Goal: Task Accomplishment & Management: Complete application form

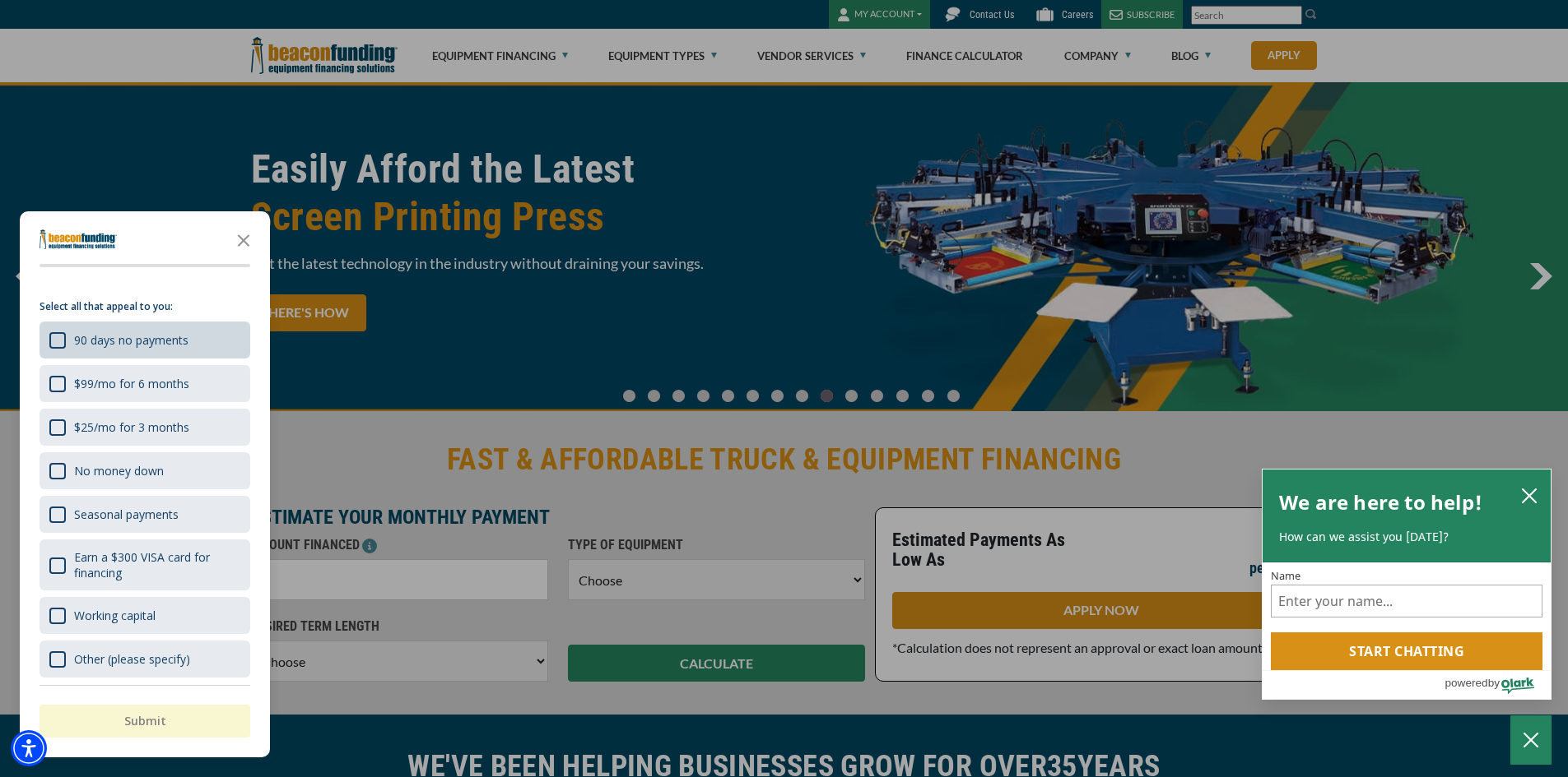
scroll to position [26, 0]
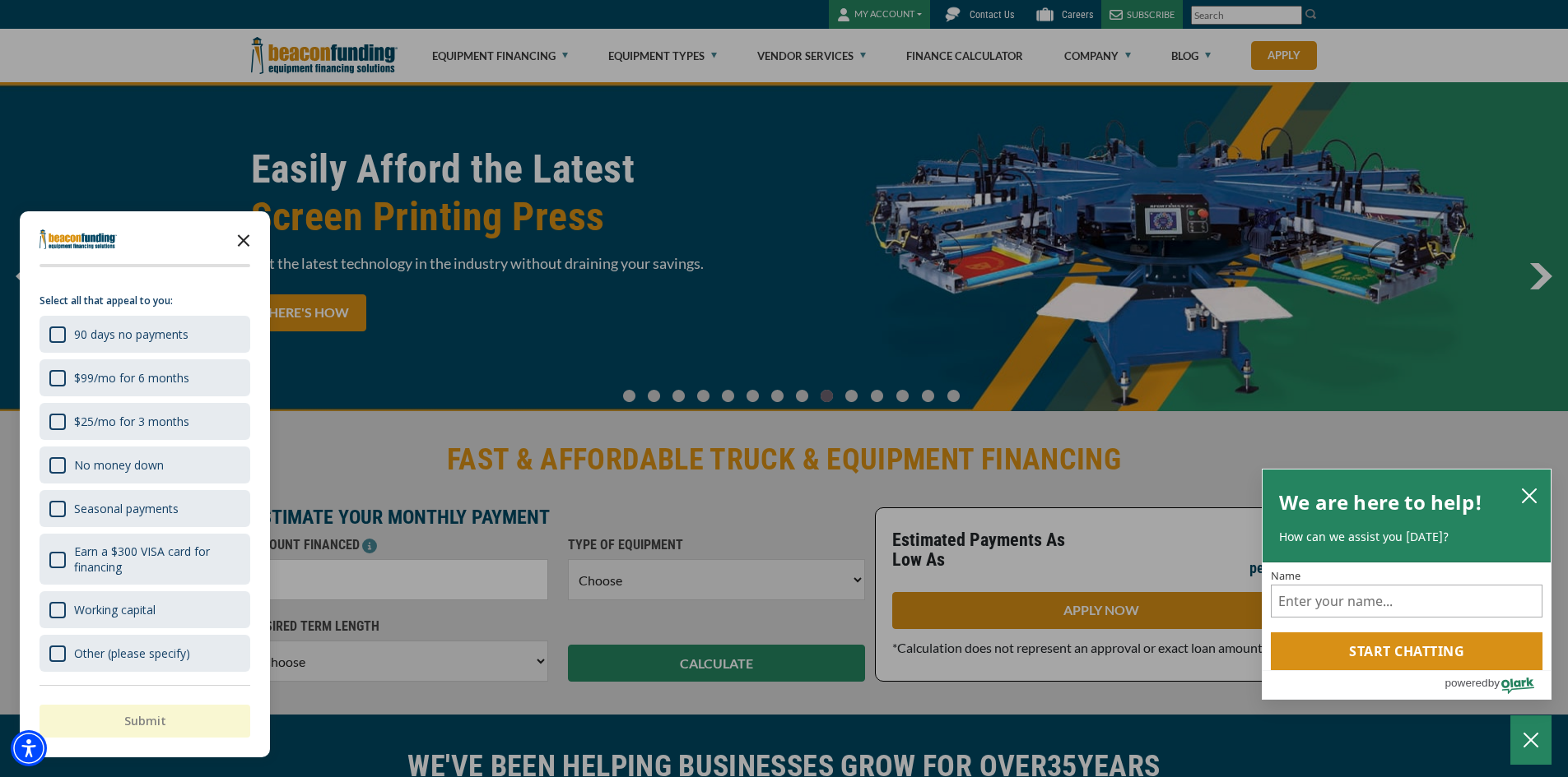
click at [244, 235] on icon "Close the survey" at bounding box center [244, 239] width 33 height 33
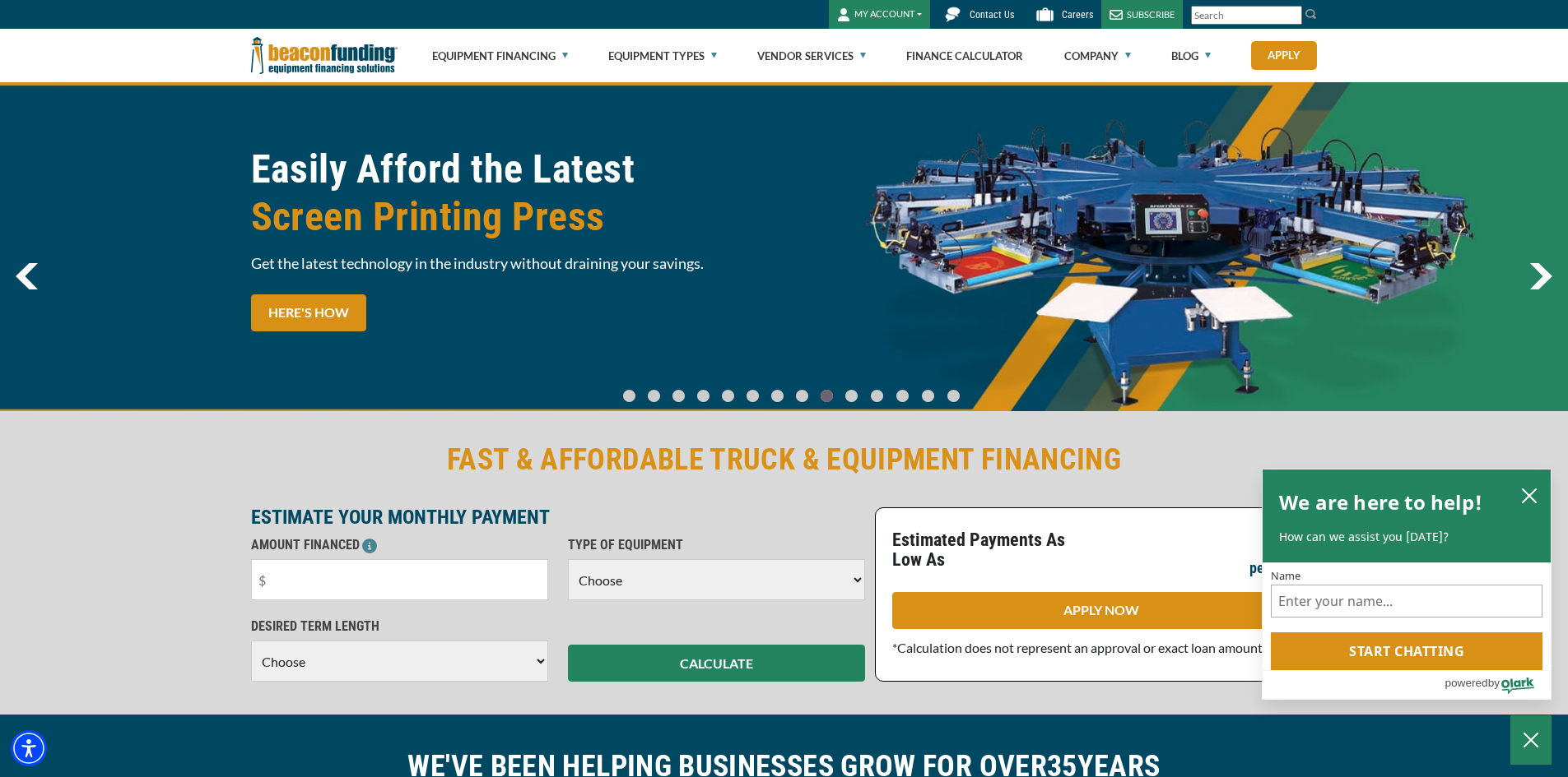
click at [1540, 279] on img "next" at bounding box center [1541, 277] width 23 height 27
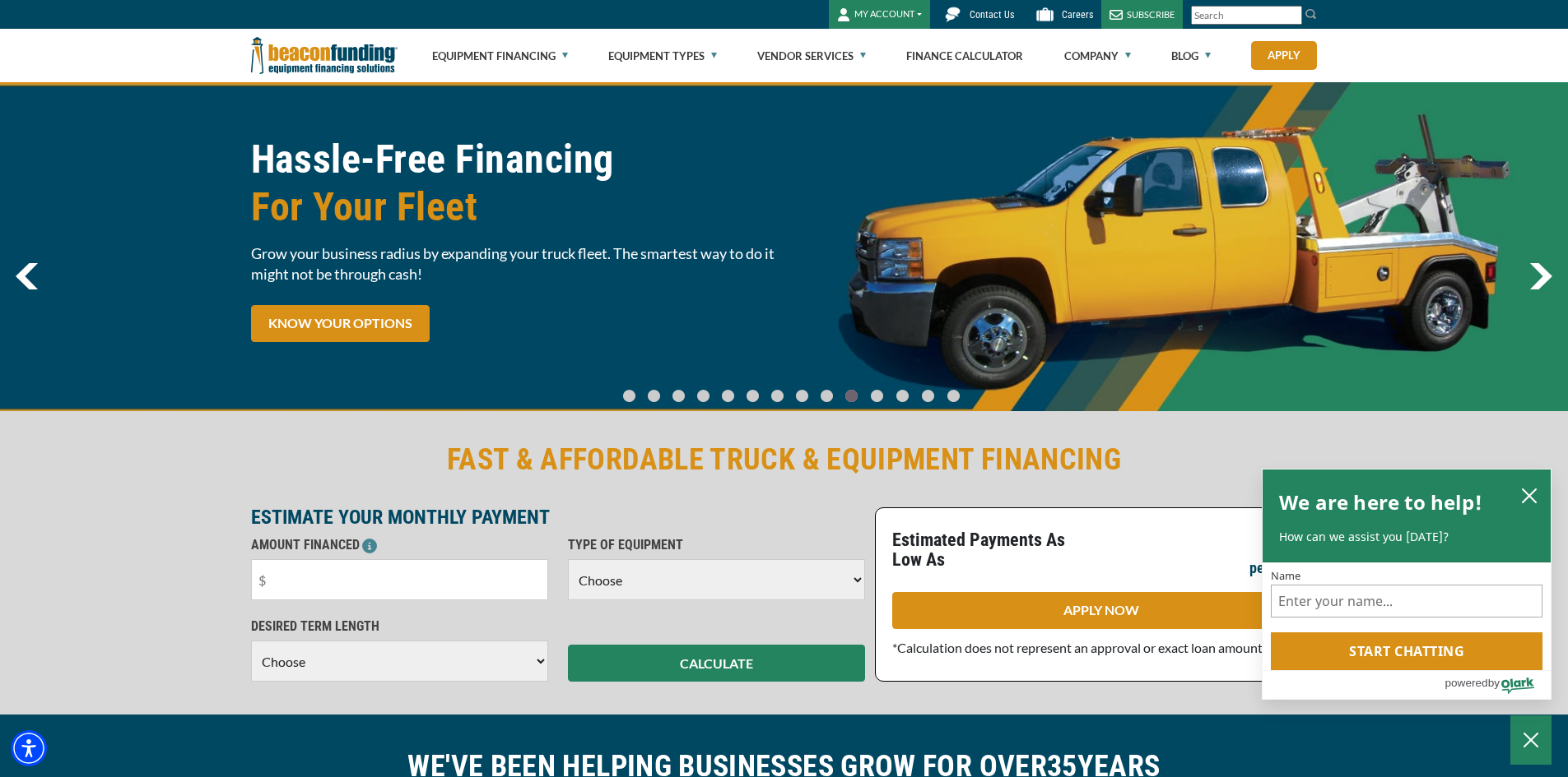
click at [1540, 279] on img "next" at bounding box center [1541, 277] width 23 height 27
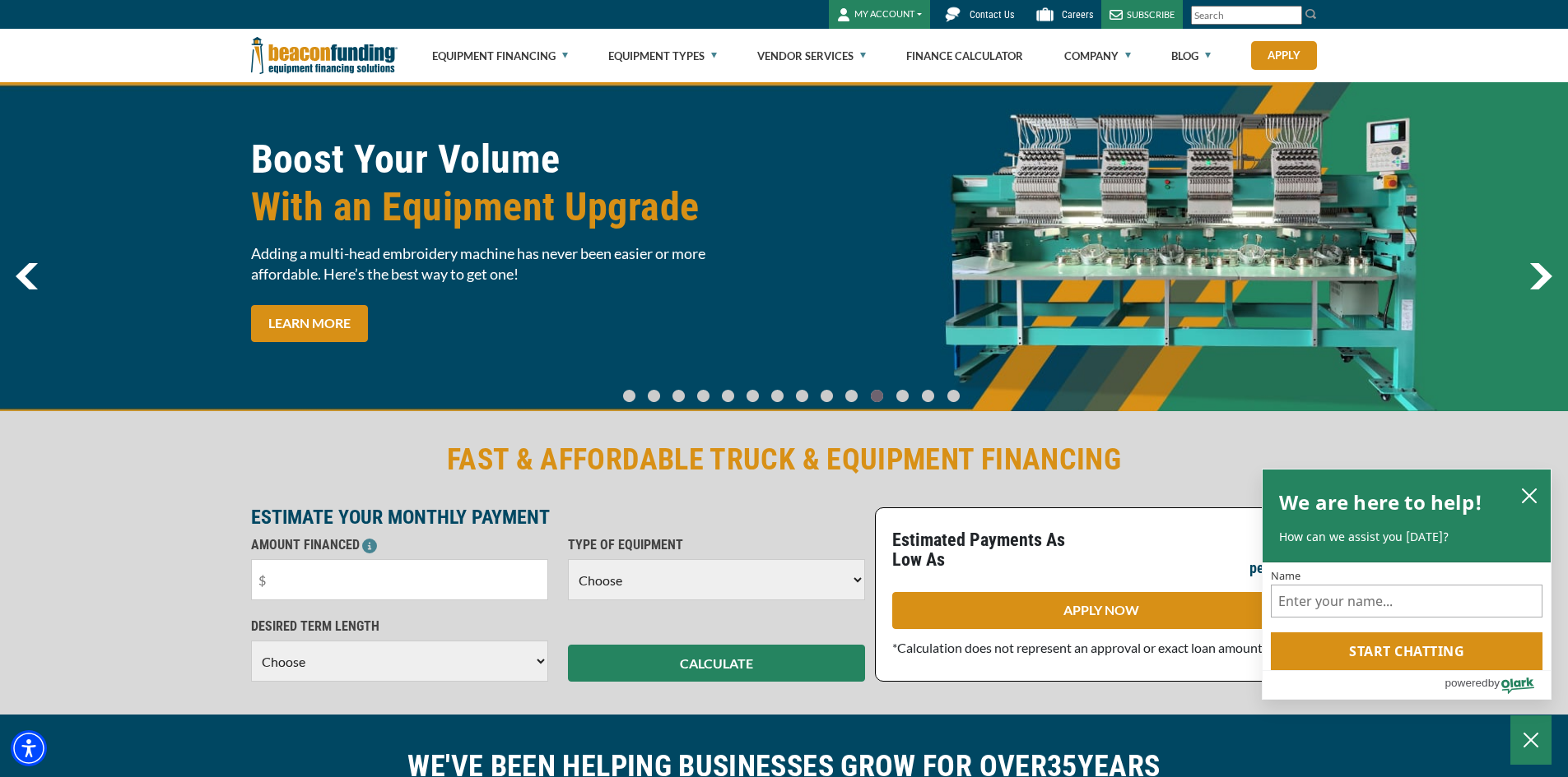
click at [1538, 282] on img "next" at bounding box center [1541, 277] width 23 height 27
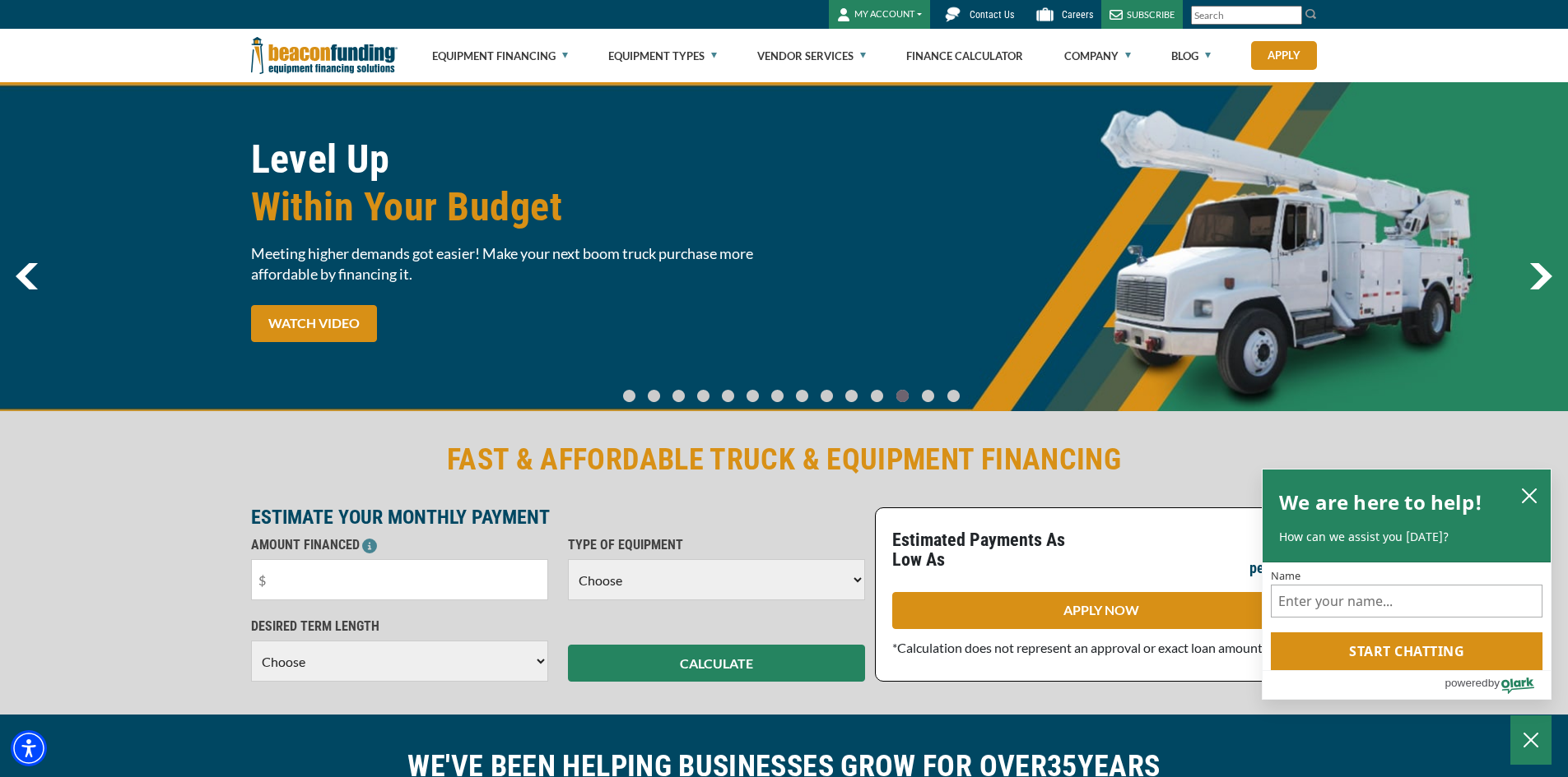
click at [1538, 282] on img "next" at bounding box center [1541, 277] width 23 height 27
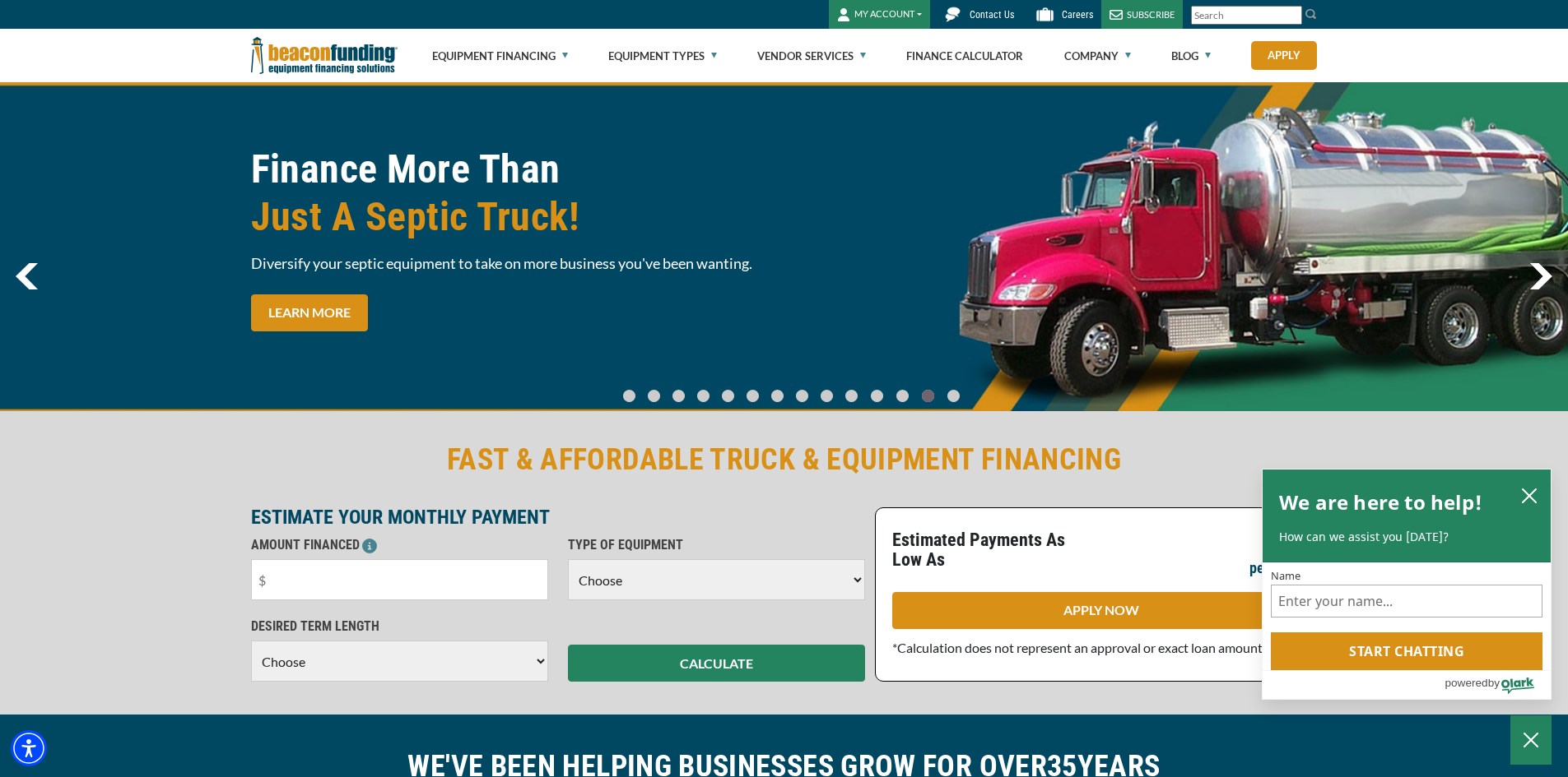
click at [1538, 282] on img "next" at bounding box center [1541, 277] width 23 height 27
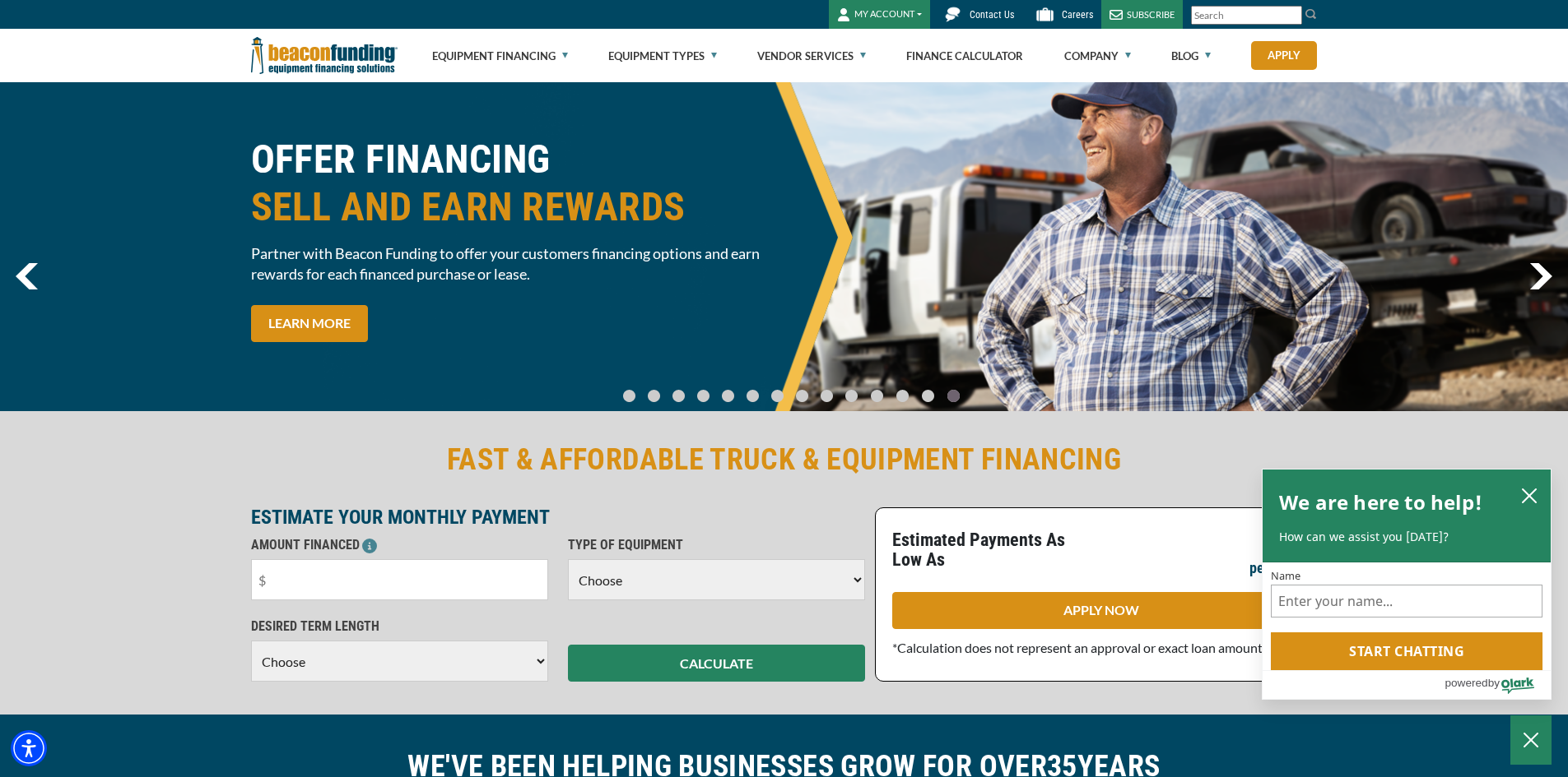
click at [1535, 286] on img "next" at bounding box center [1541, 277] width 23 height 27
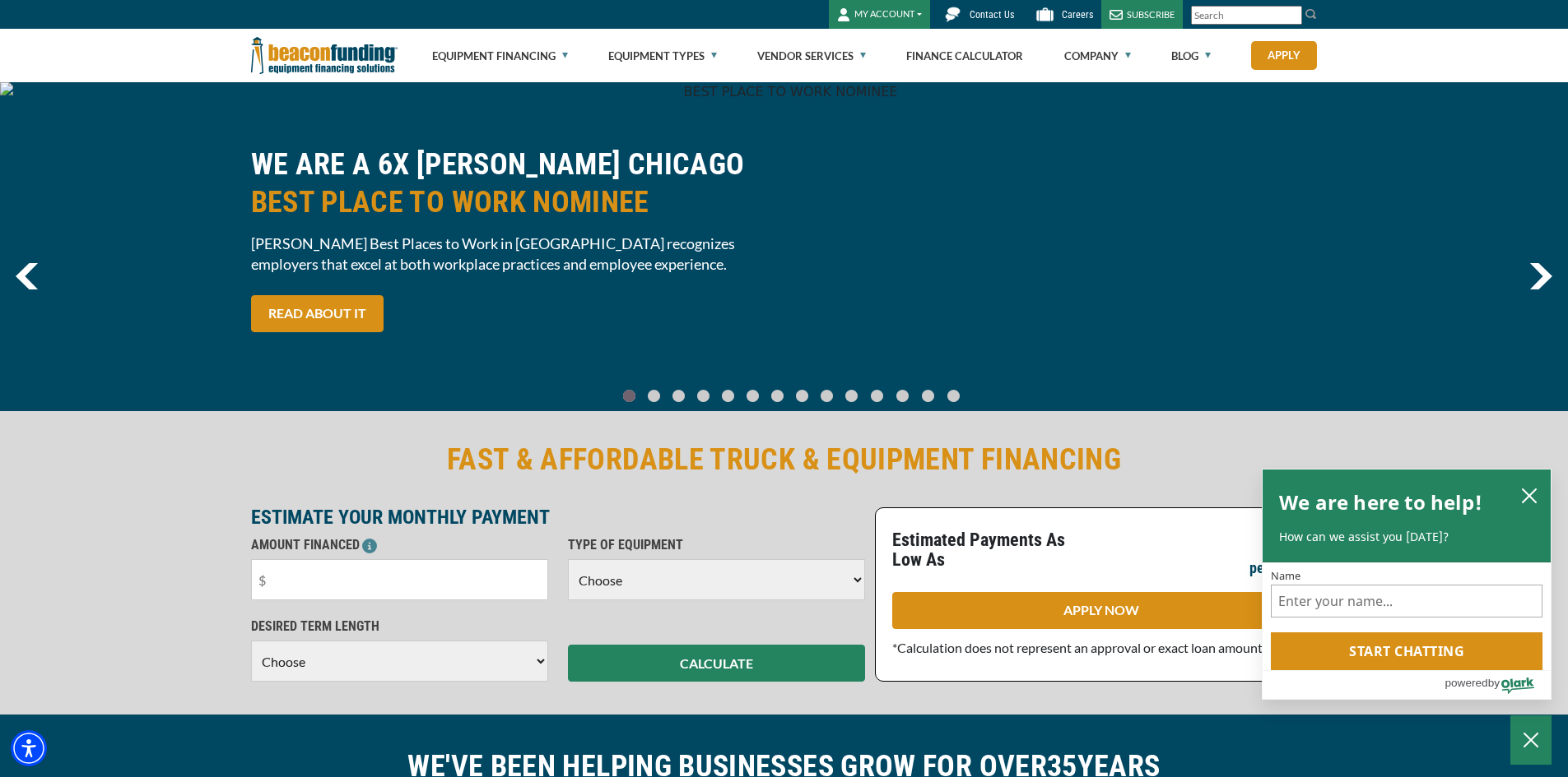
click at [1535, 286] on img "next" at bounding box center [1541, 277] width 23 height 27
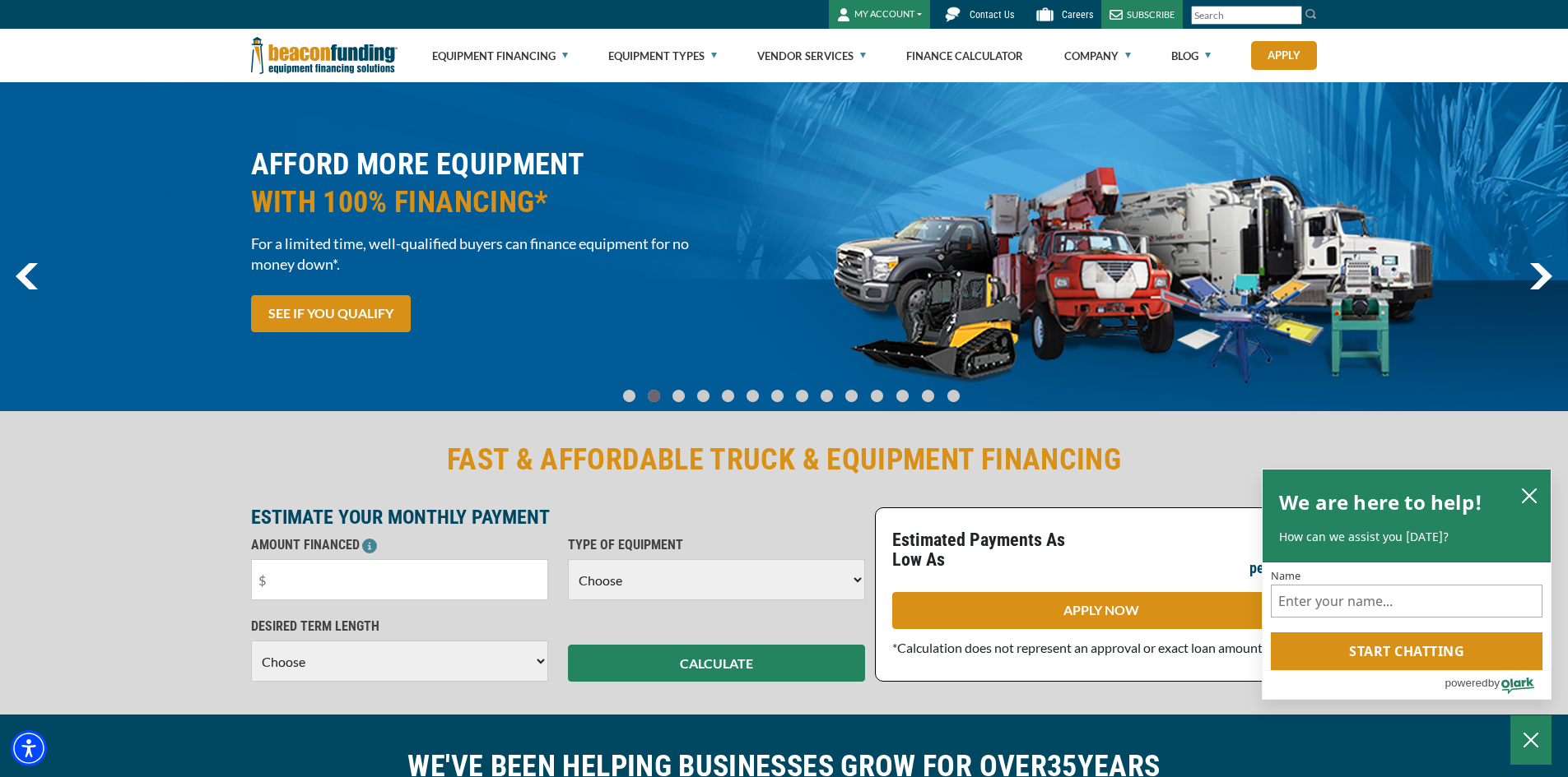
click at [1535, 286] on img "next" at bounding box center [1541, 277] width 23 height 27
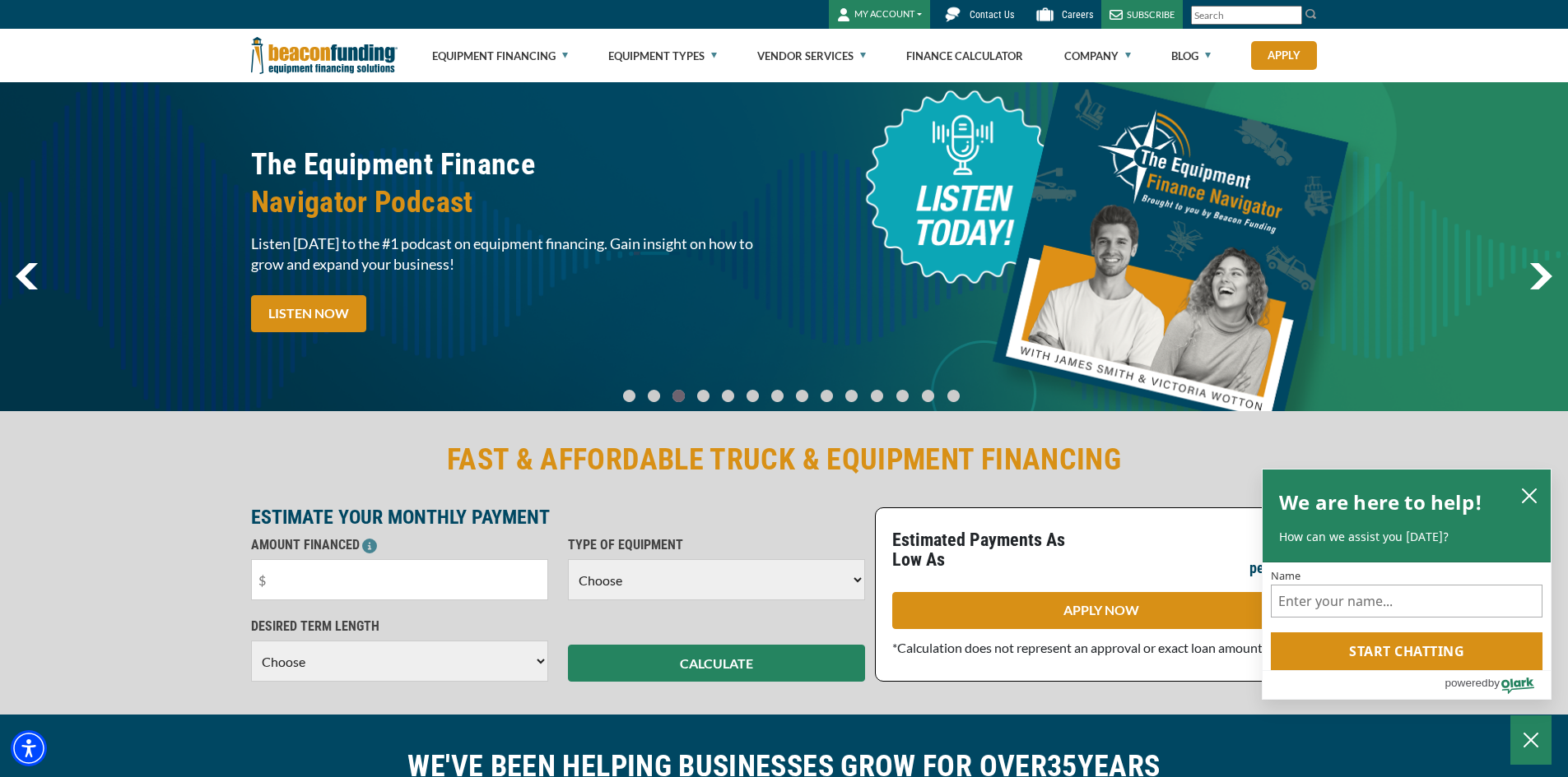
click at [1535, 286] on img "next" at bounding box center [1541, 277] width 23 height 27
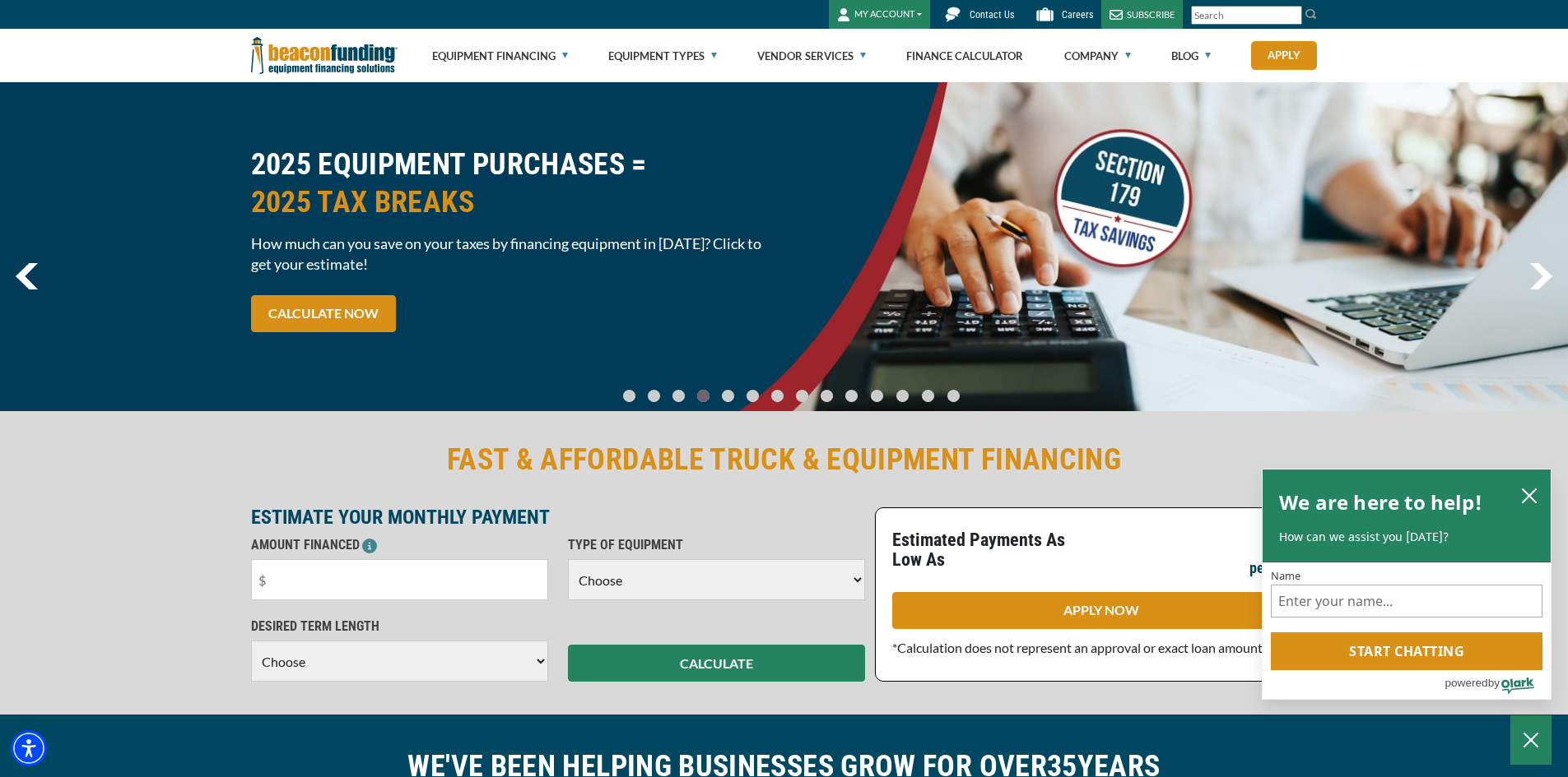
click at [1535, 286] on img "next" at bounding box center [1541, 277] width 23 height 27
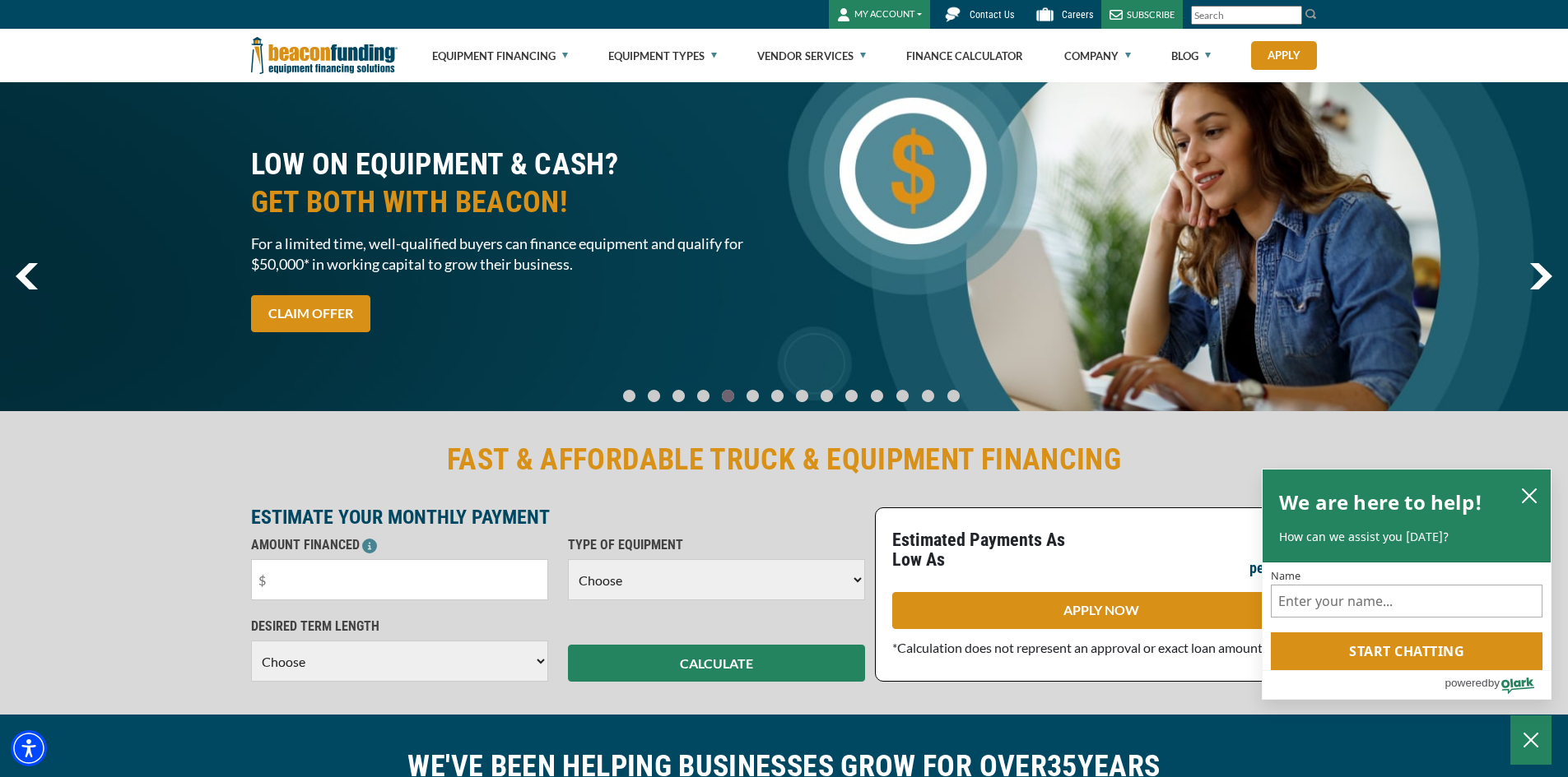
click at [1535, 286] on img "next" at bounding box center [1541, 277] width 23 height 27
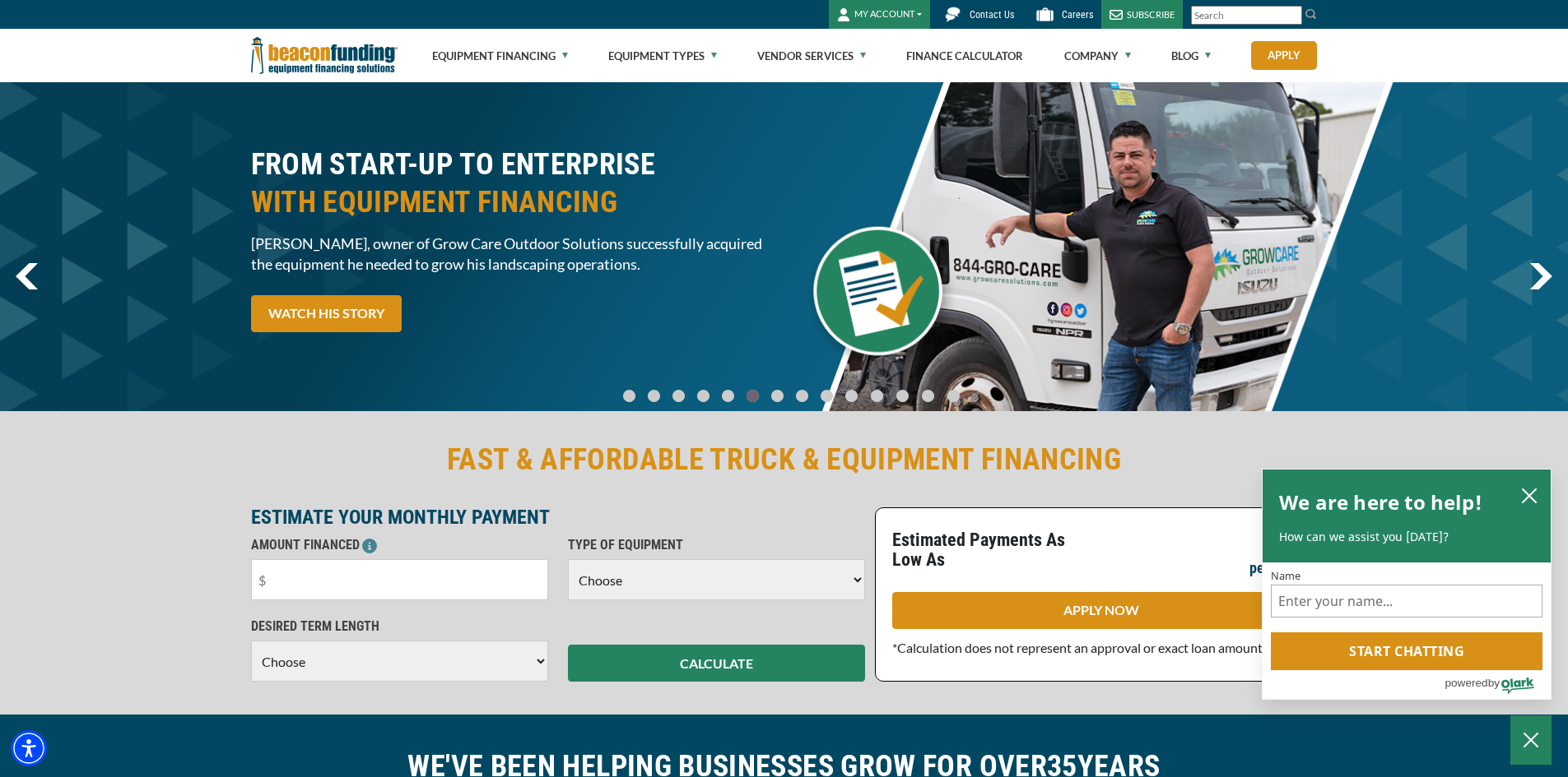
click at [1535, 286] on img "next" at bounding box center [1541, 277] width 23 height 27
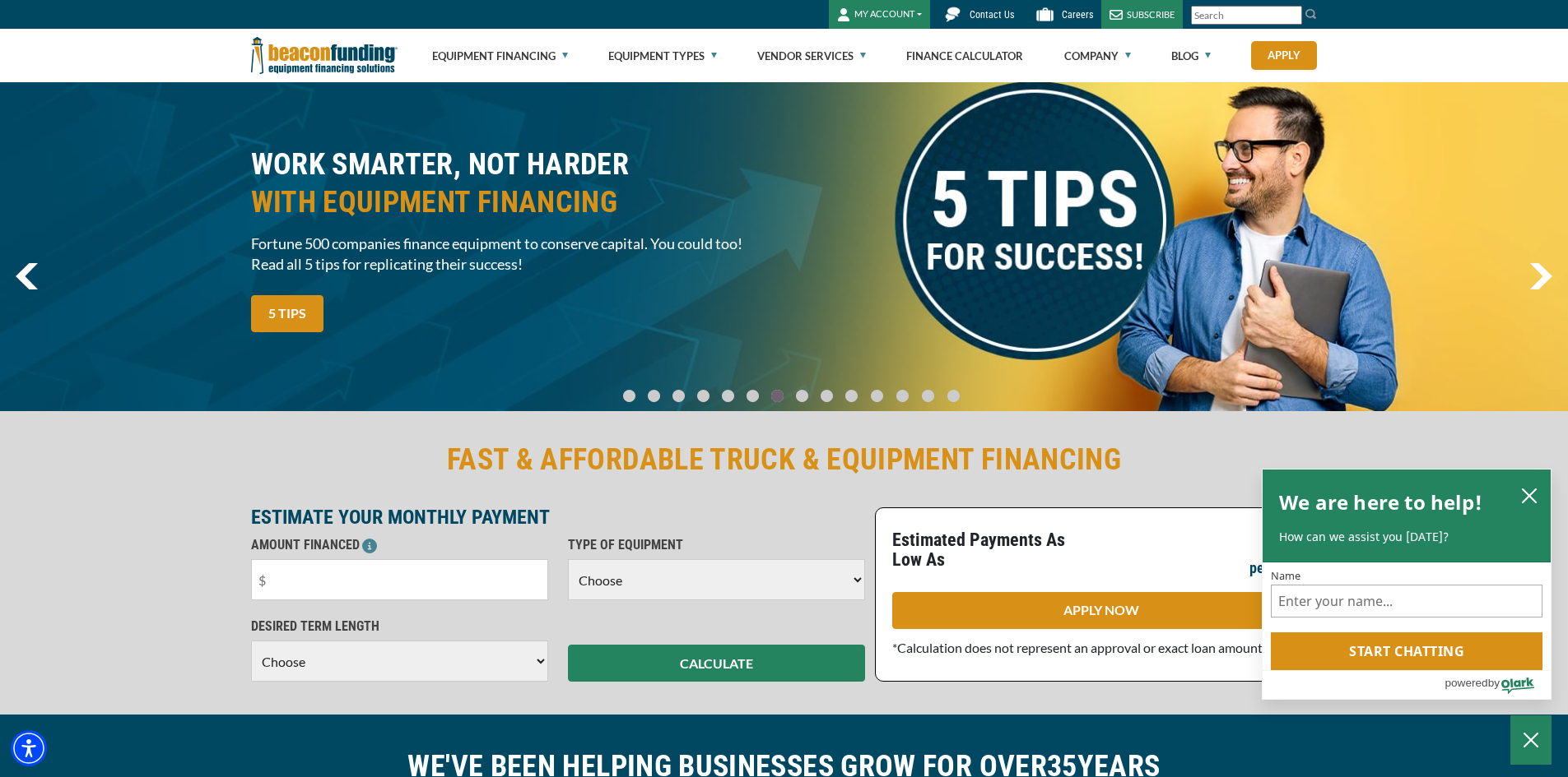
click at [1535, 286] on img "next" at bounding box center [1541, 277] width 23 height 27
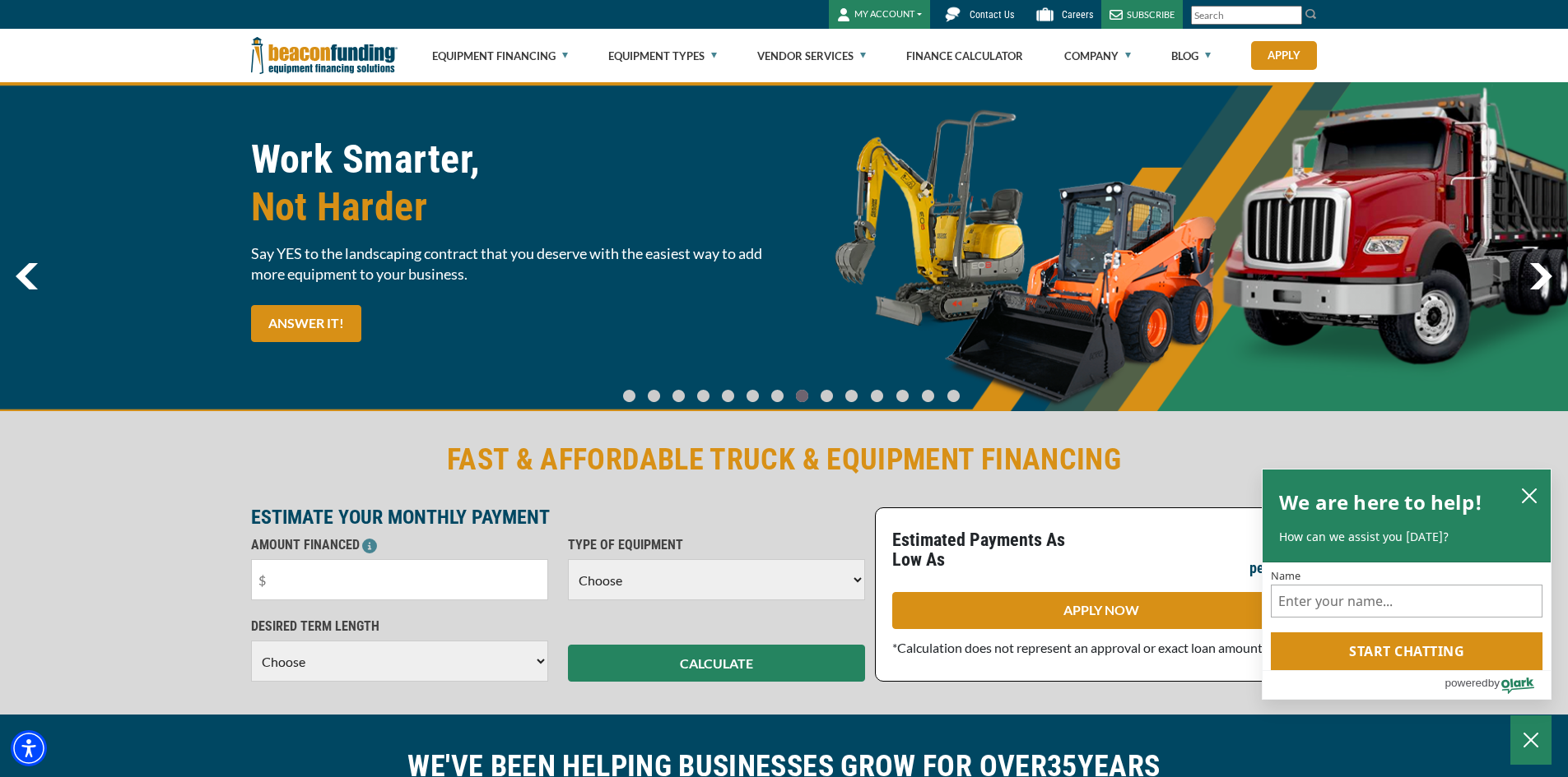
click at [1535, 286] on img "next" at bounding box center [1541, 277] width 23 height 27
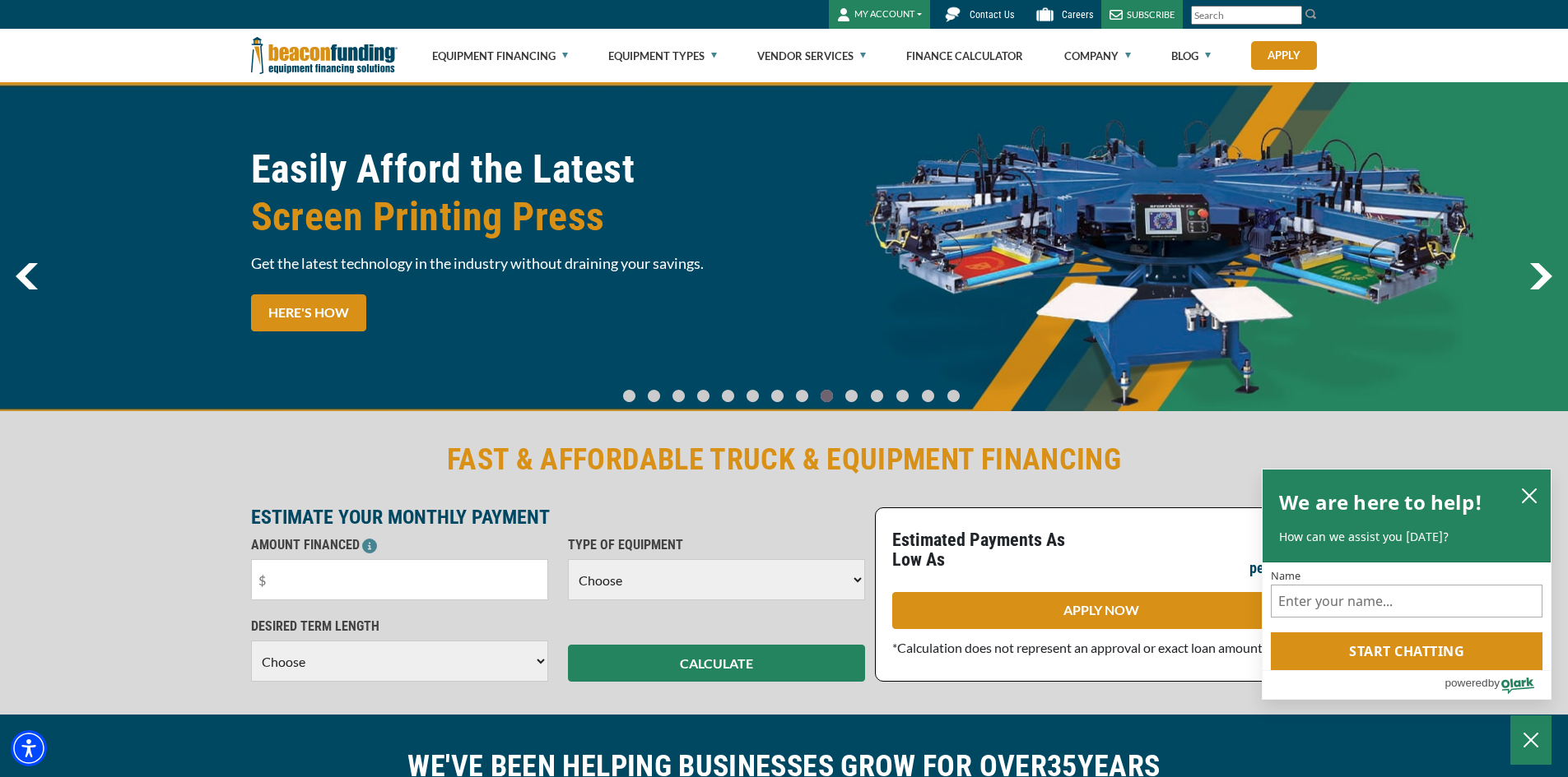
click at [1535, 286] on img "next" at bounding box center [1541, 277] width 23 height 27
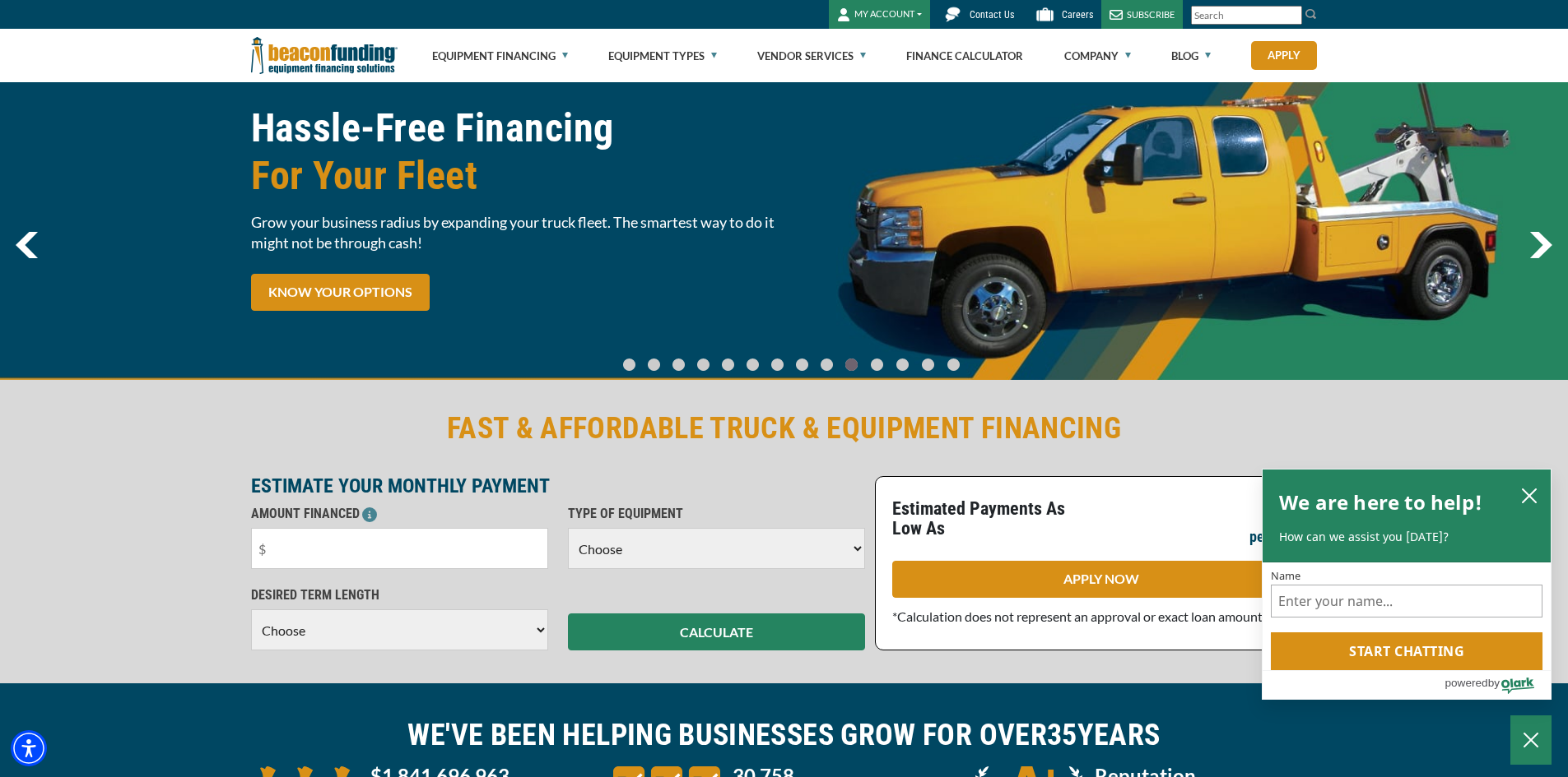
scroll to position [82, 0]
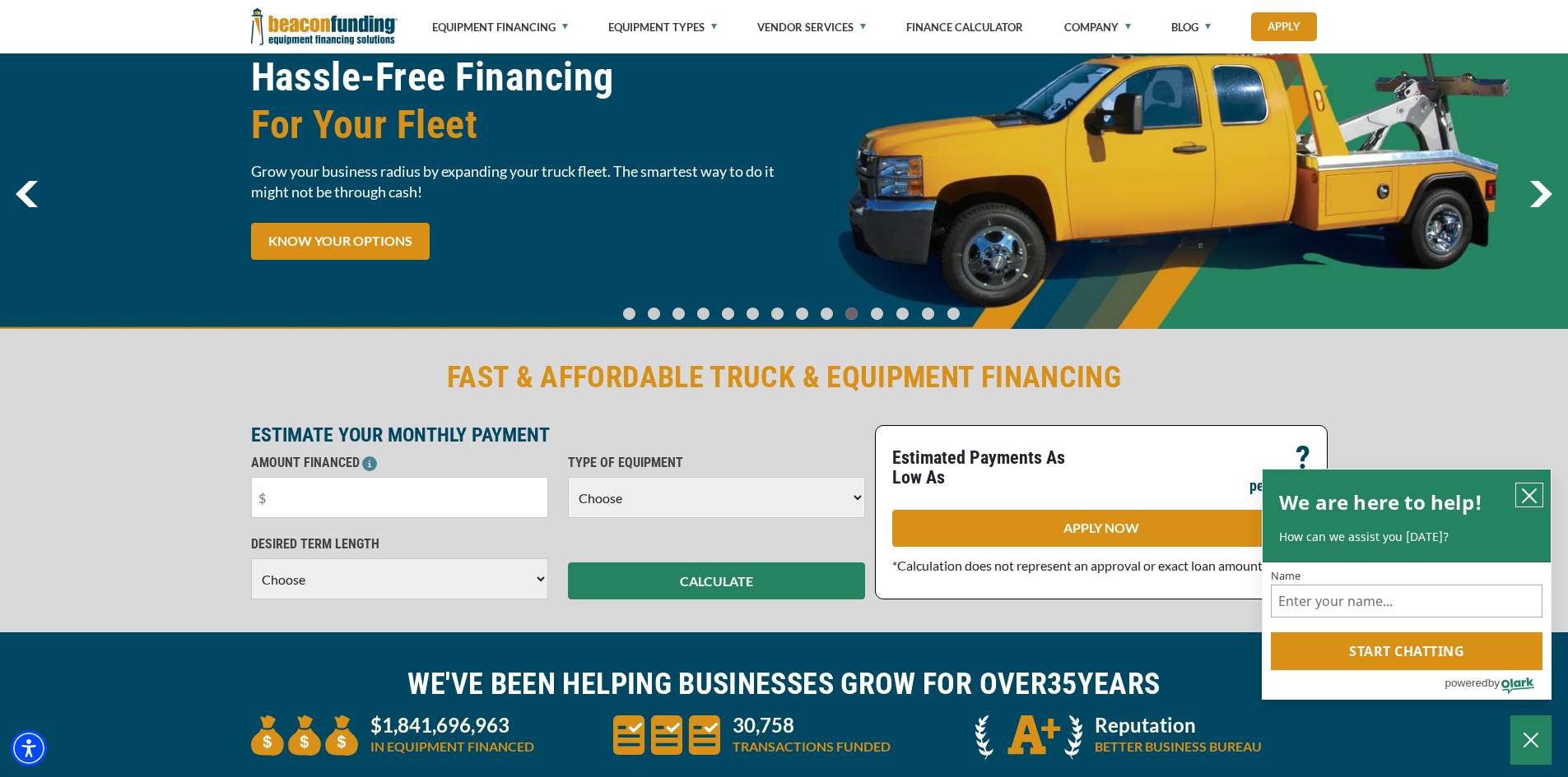
click at [1529, 485] on button "close chatbox" at bounding box center [1529, 495] width 27 height 23
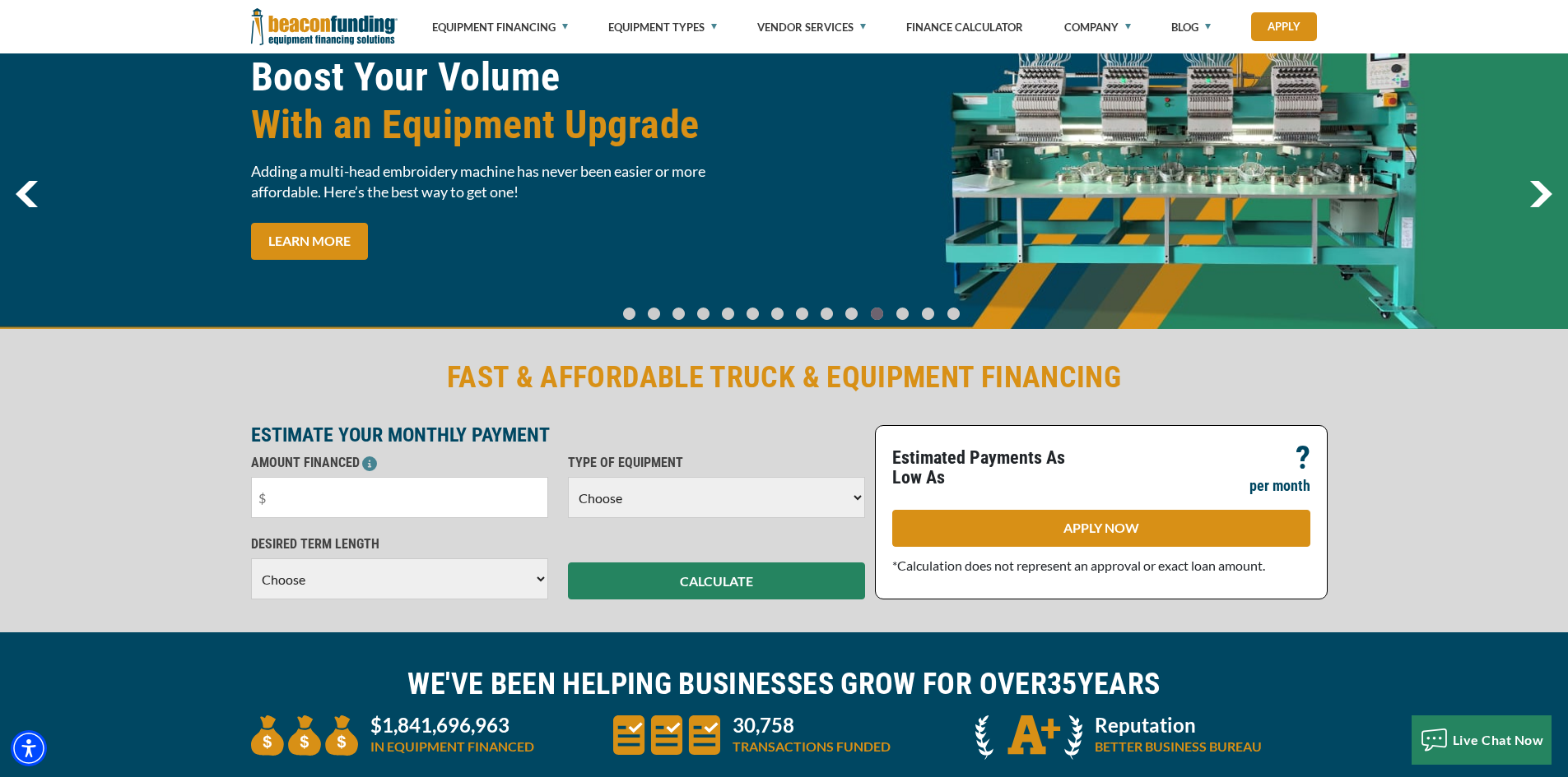
click at [820, 502] on select "Choose Backhoe Boom/Bucket Truck Chipper Commercial Mower Crane DTG/DTF Printin…" at bounding box center [716, 498] width 297 height 41
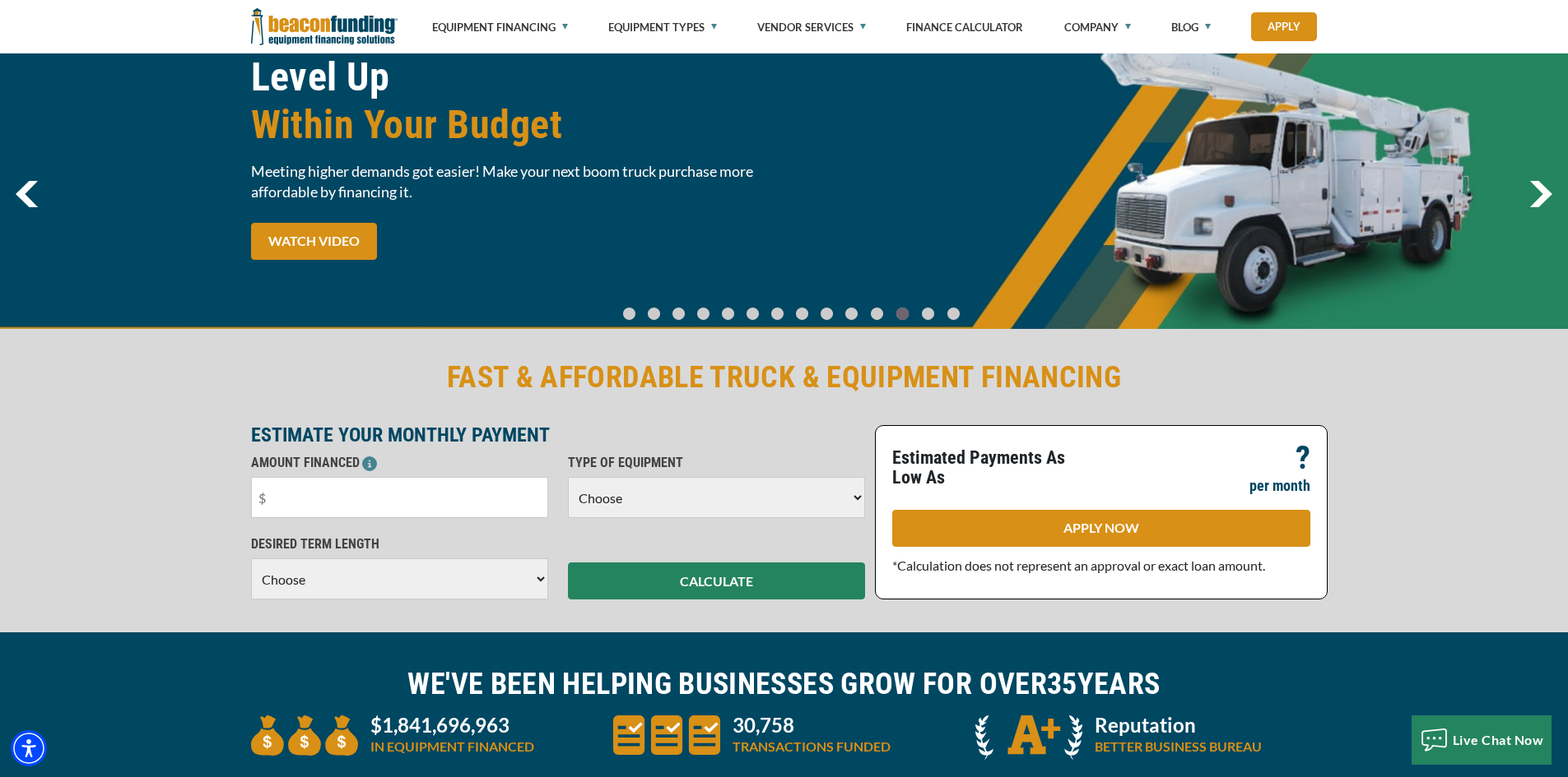
select select "5"
click at [568, 477] on select "Choose Backhoe Boom/Bucket Truck Chipper Commercial Mower Crane DTG/DTF Printin…" at bounding box center [716, 498] width 297 height 41
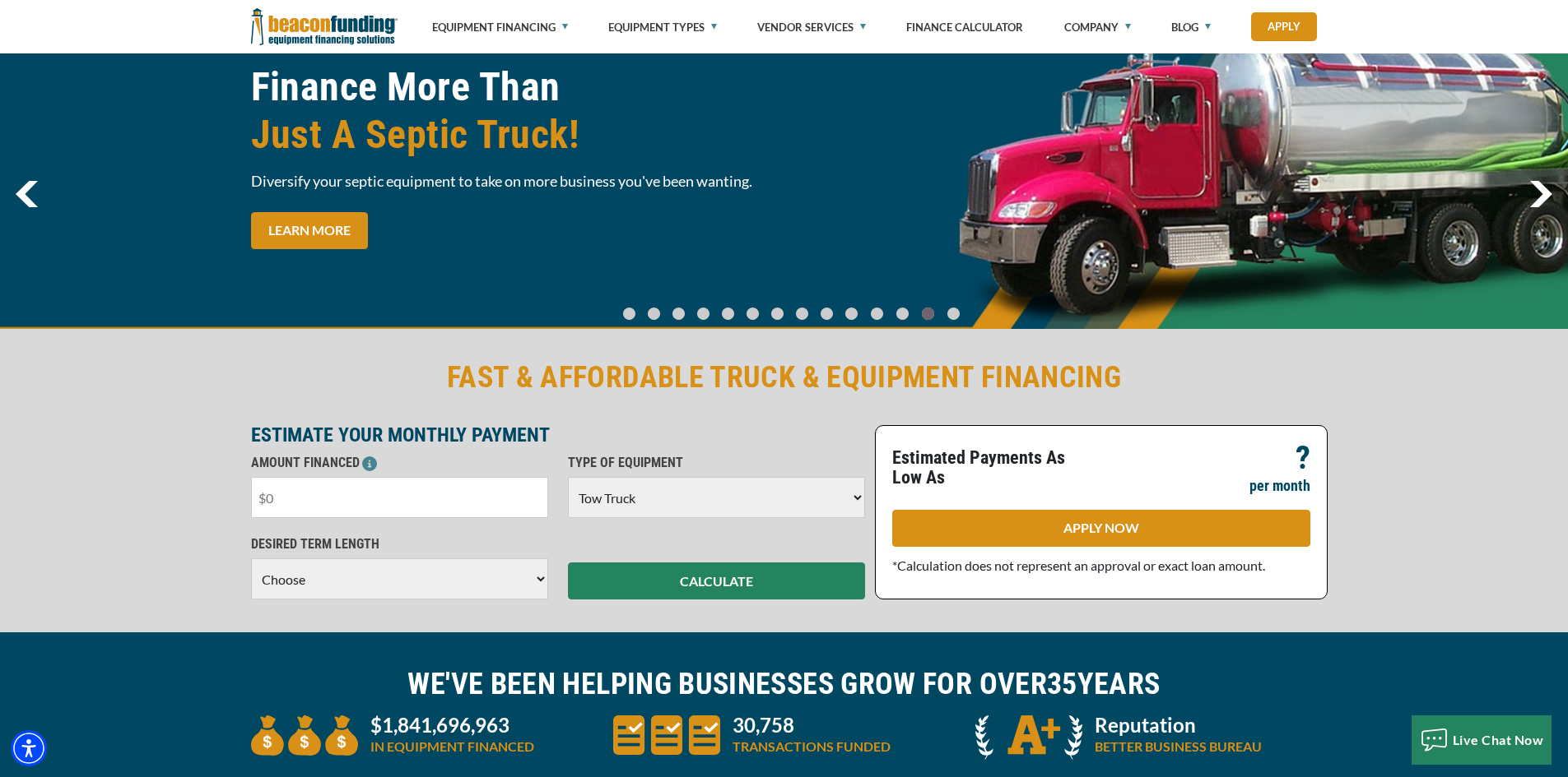
click at [530, 498] on input "text" at bounding box center [399, 498] width 297 height 41
type input "$60,000"
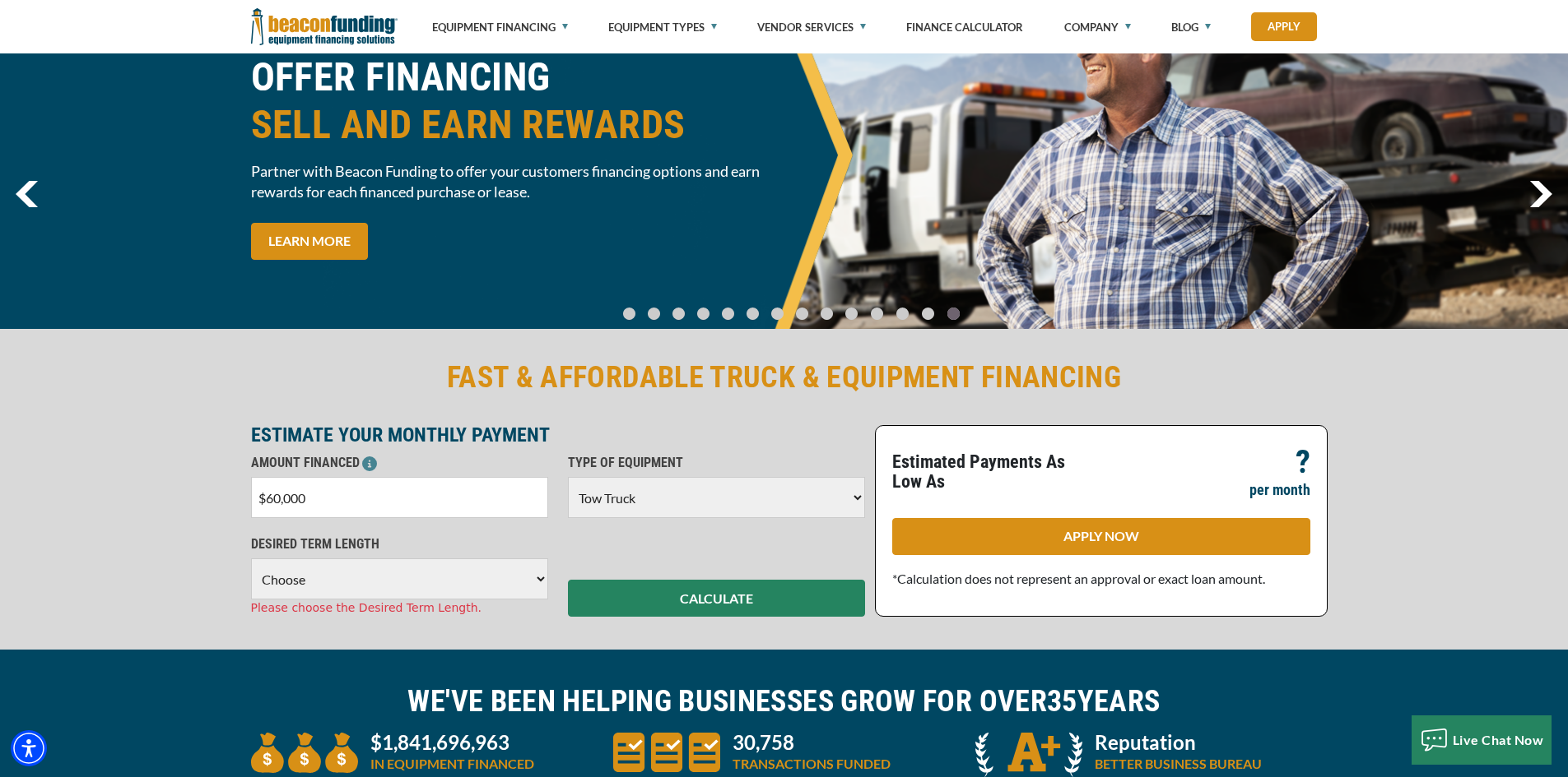
click at [516, 577] on select "Choose 36 Months 48 Months 60 Months" at bounding box center [399, 579] width 297 height 41
select select "60"
click at [251, 558] on select "Choose 36 Months 48 Months 60 Months" at bounding box center [399, 579] width 297 height 41
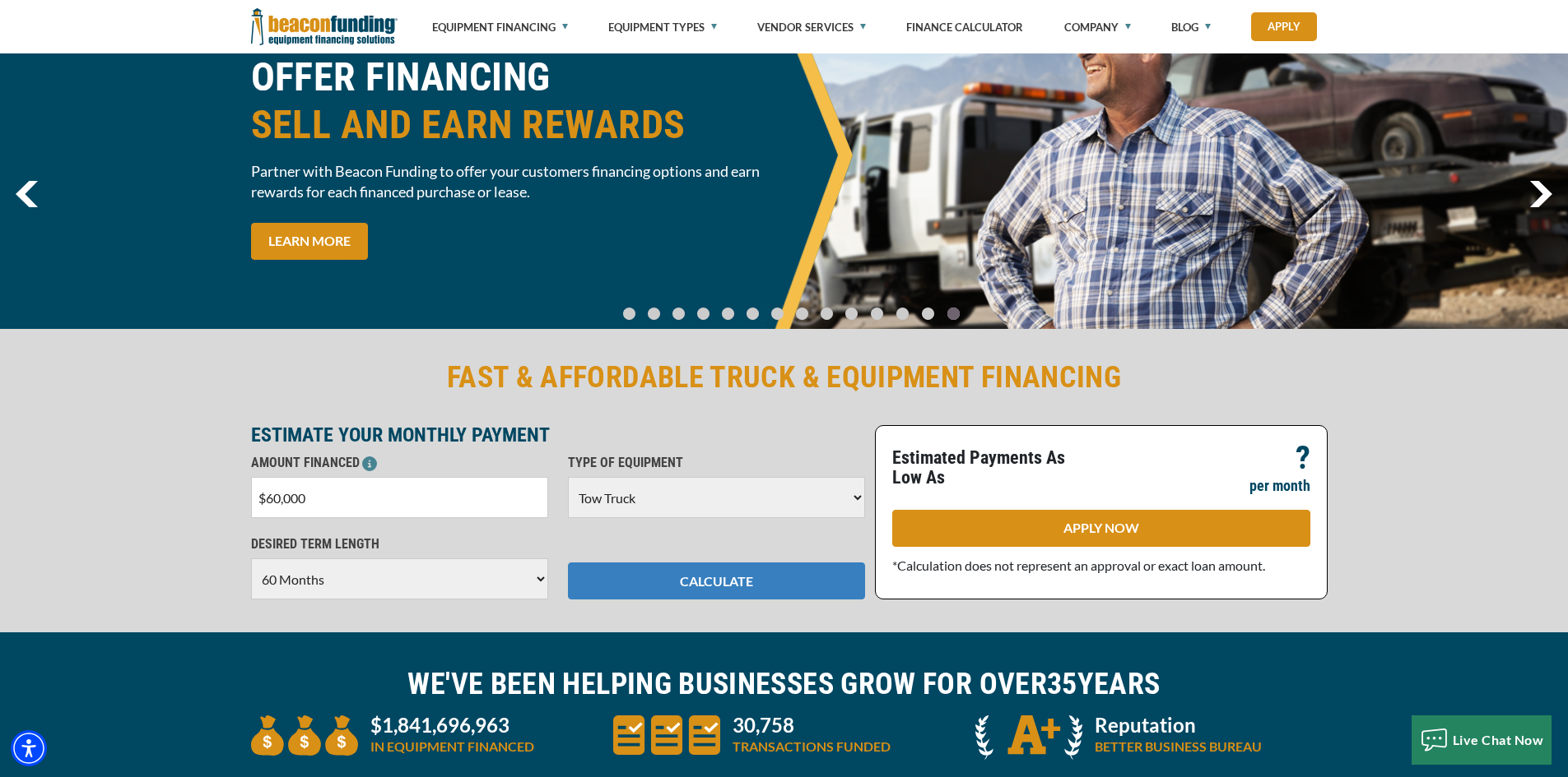
click at [707, 579] on button "CALCULATE" at bounding box center [716, 581] width 297 height 37
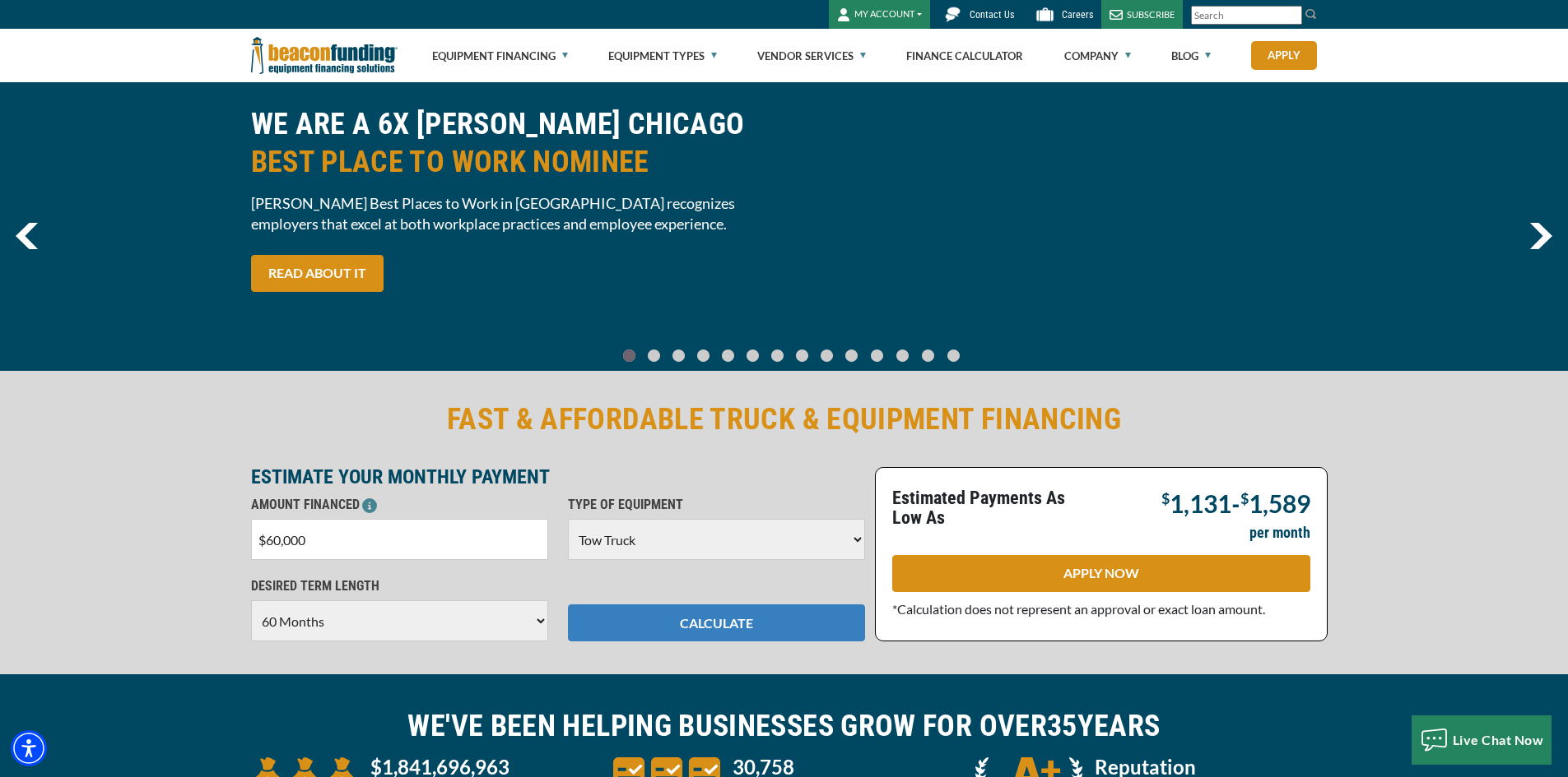
scroll to position [0, 0]
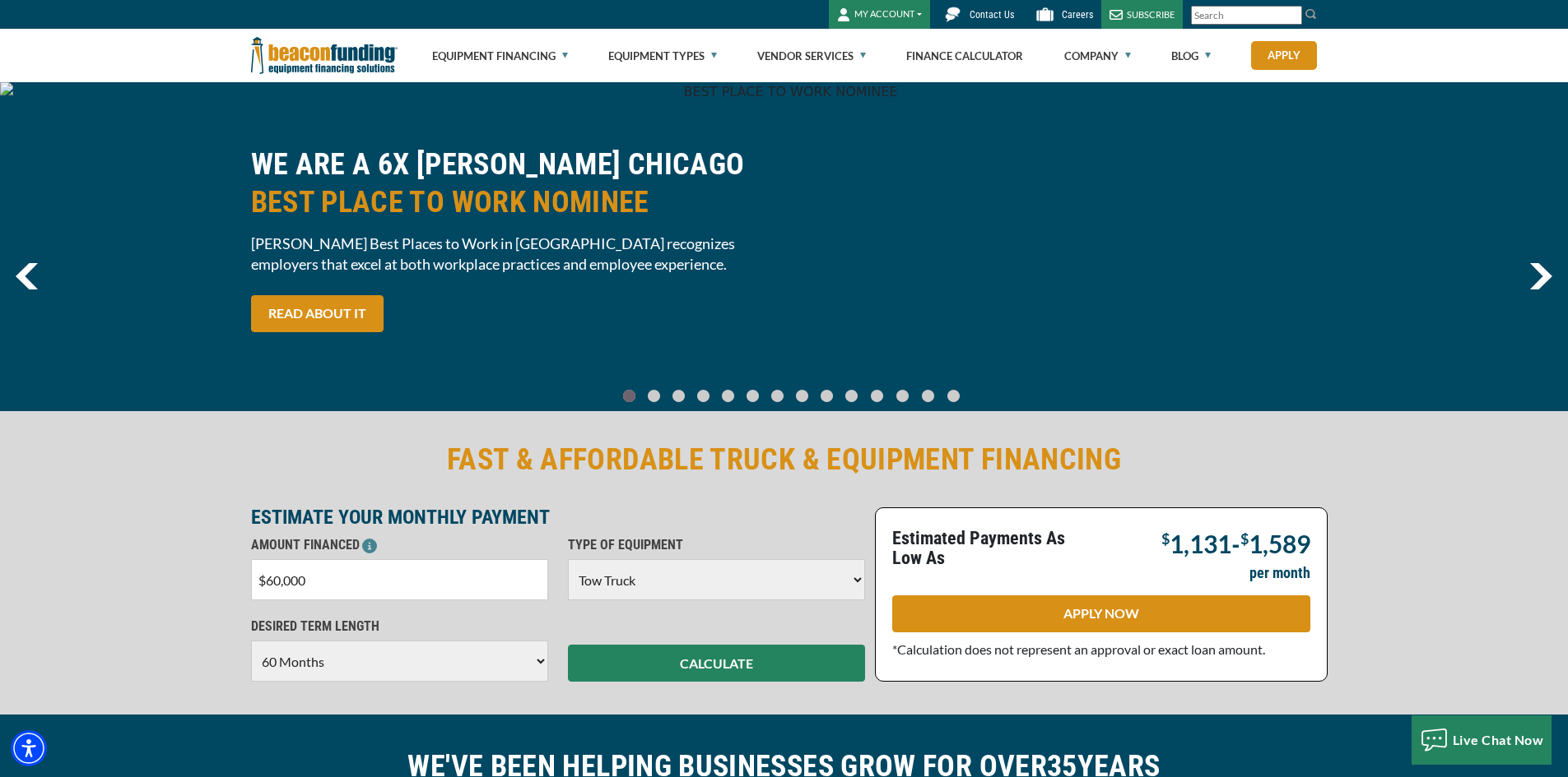
click at [685, 393] on link "Go To Slide 2" at bounding box center [679, 396] width 20 height 14
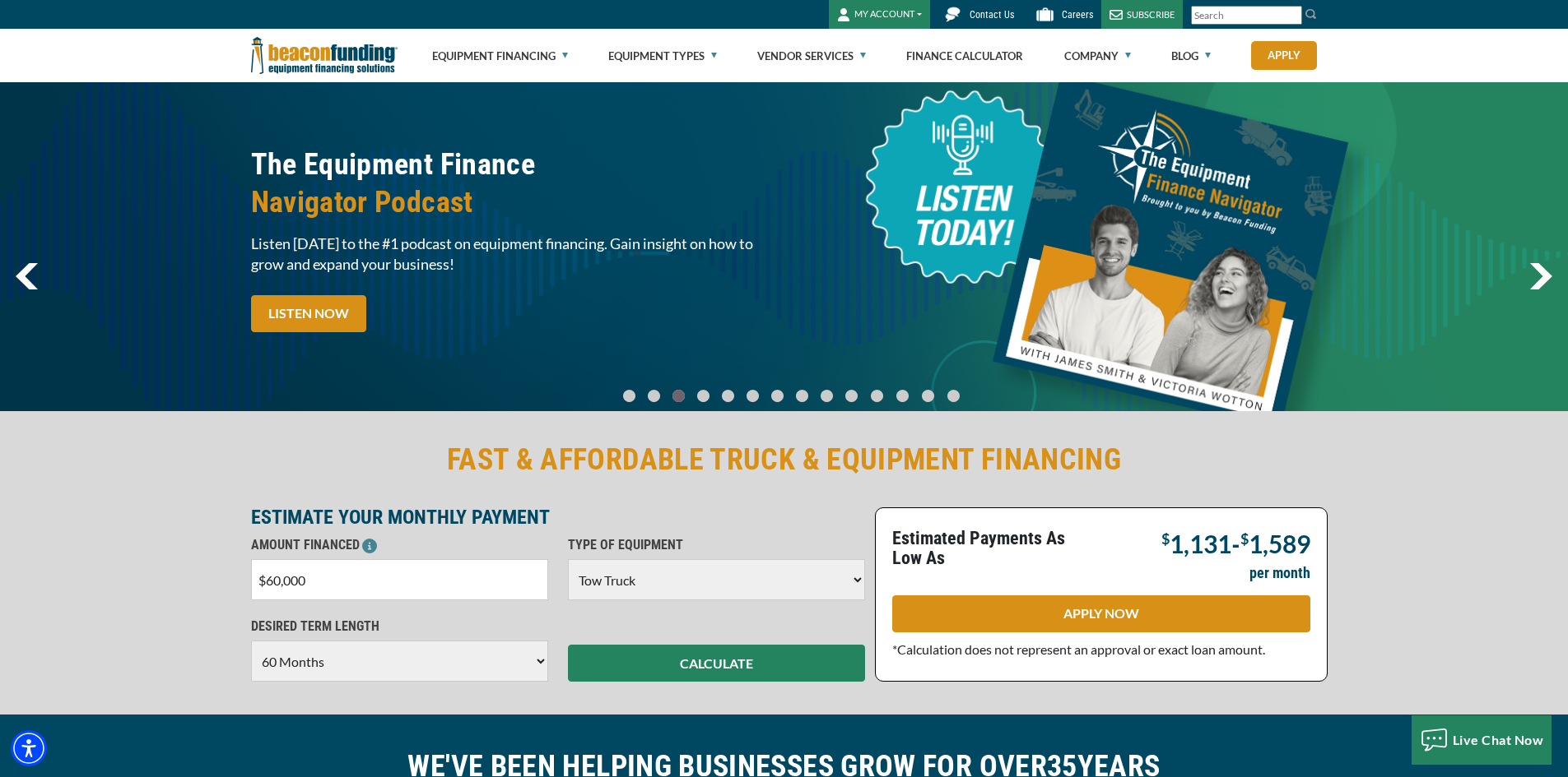
click at [710, 399] on link "Go To Slide 3" at bounding box center [704, 396] width 20 height 14
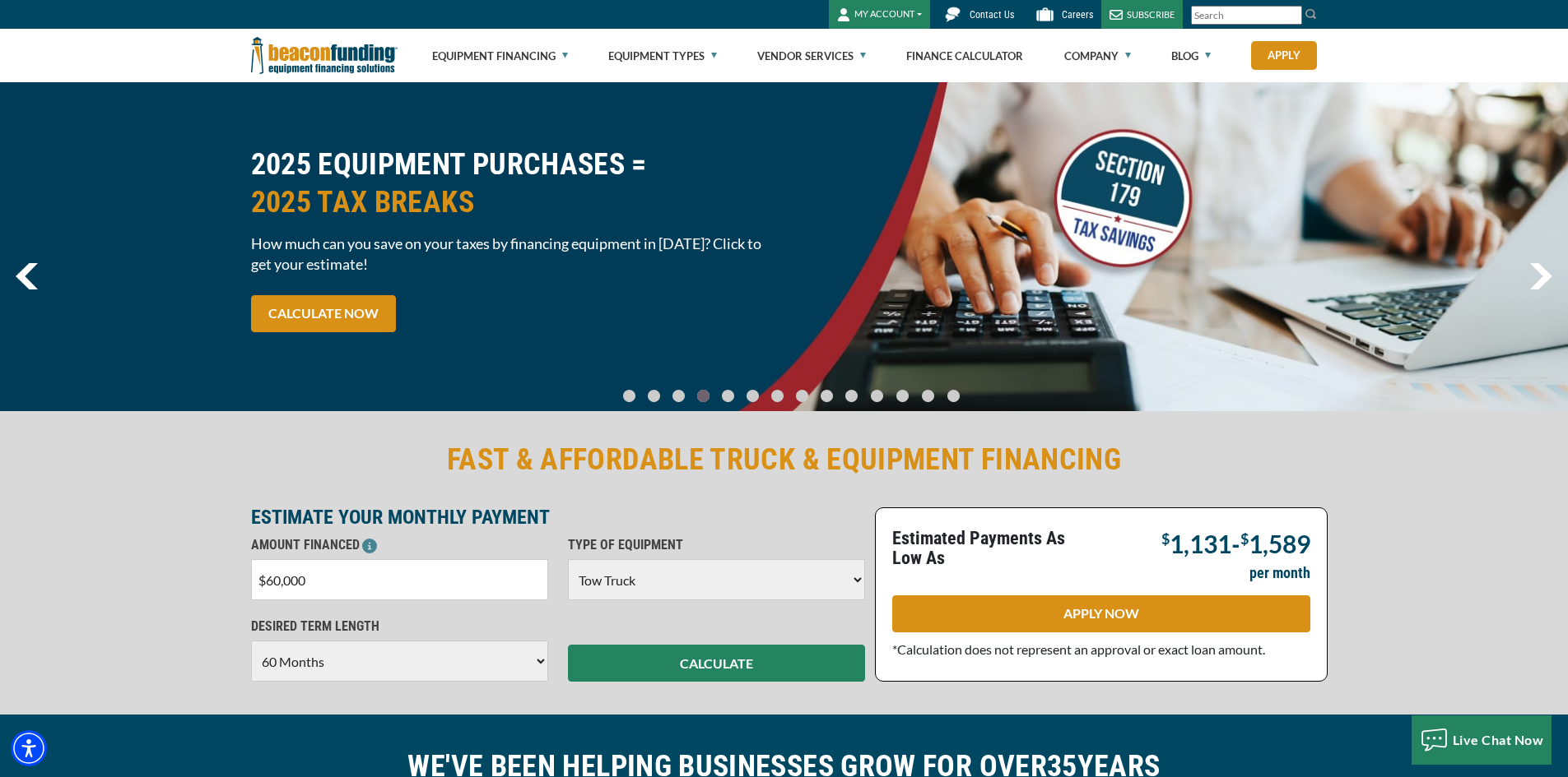
click at [637, 398] on link "Go To Slide 0" at bounding box center [630, 396] width 20 height 14
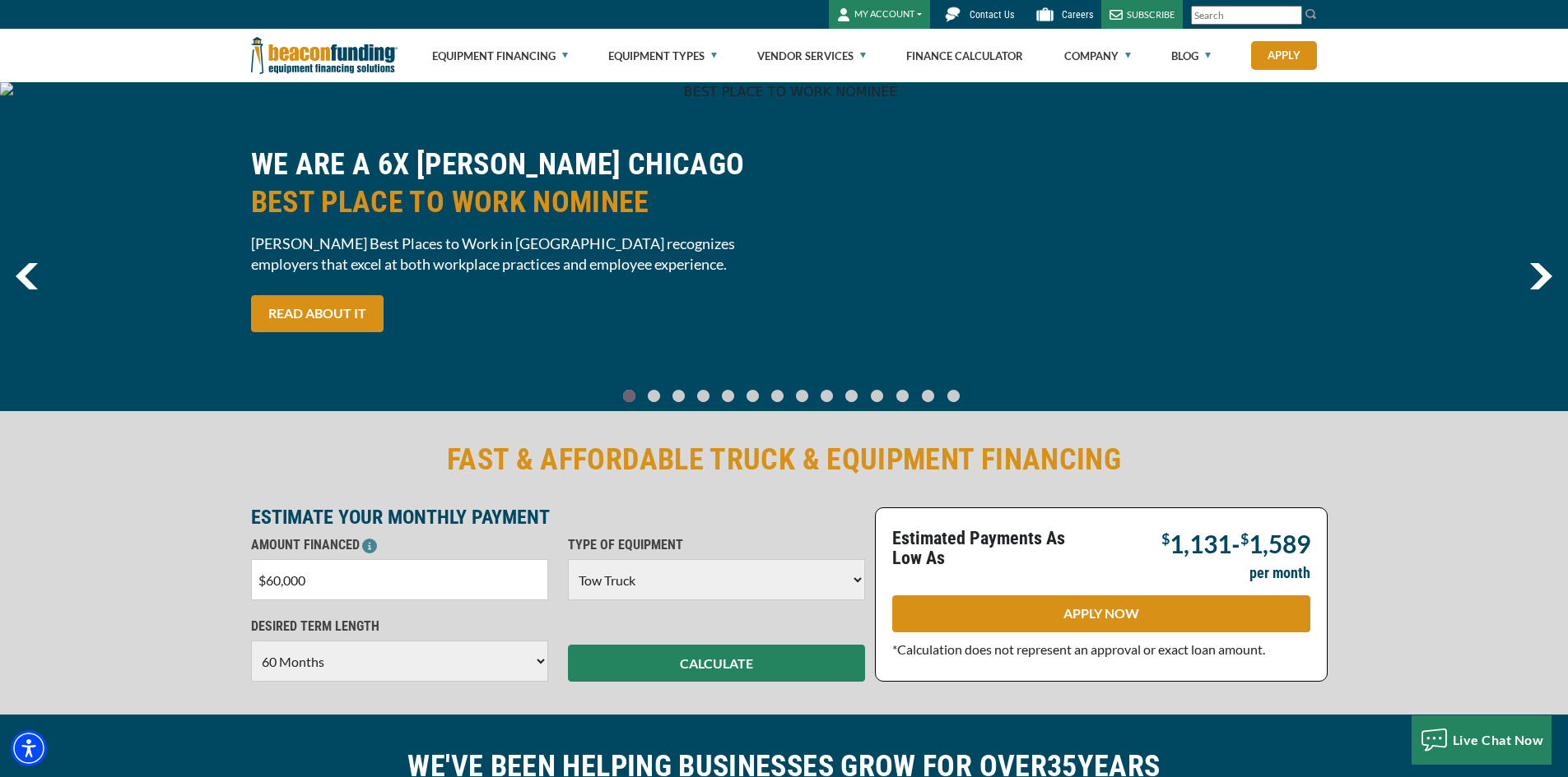
click at [921, 403] on link "Go To Slide 12" at bounding box center [927, 396] width 21 height 14
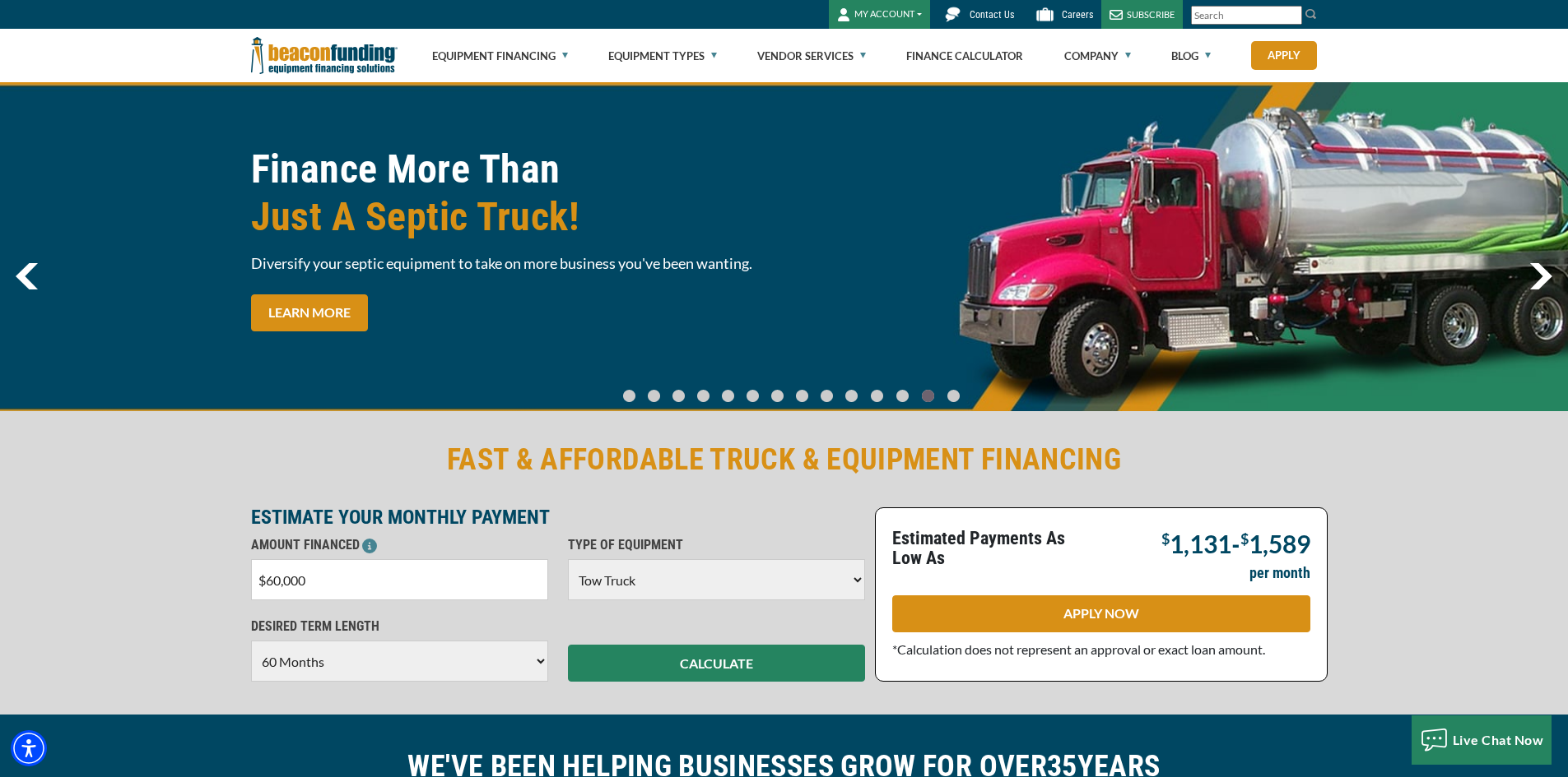
click at [943, 396] on link "Go To Slide 13" at bounding box center [953, 396] width 21 height 14
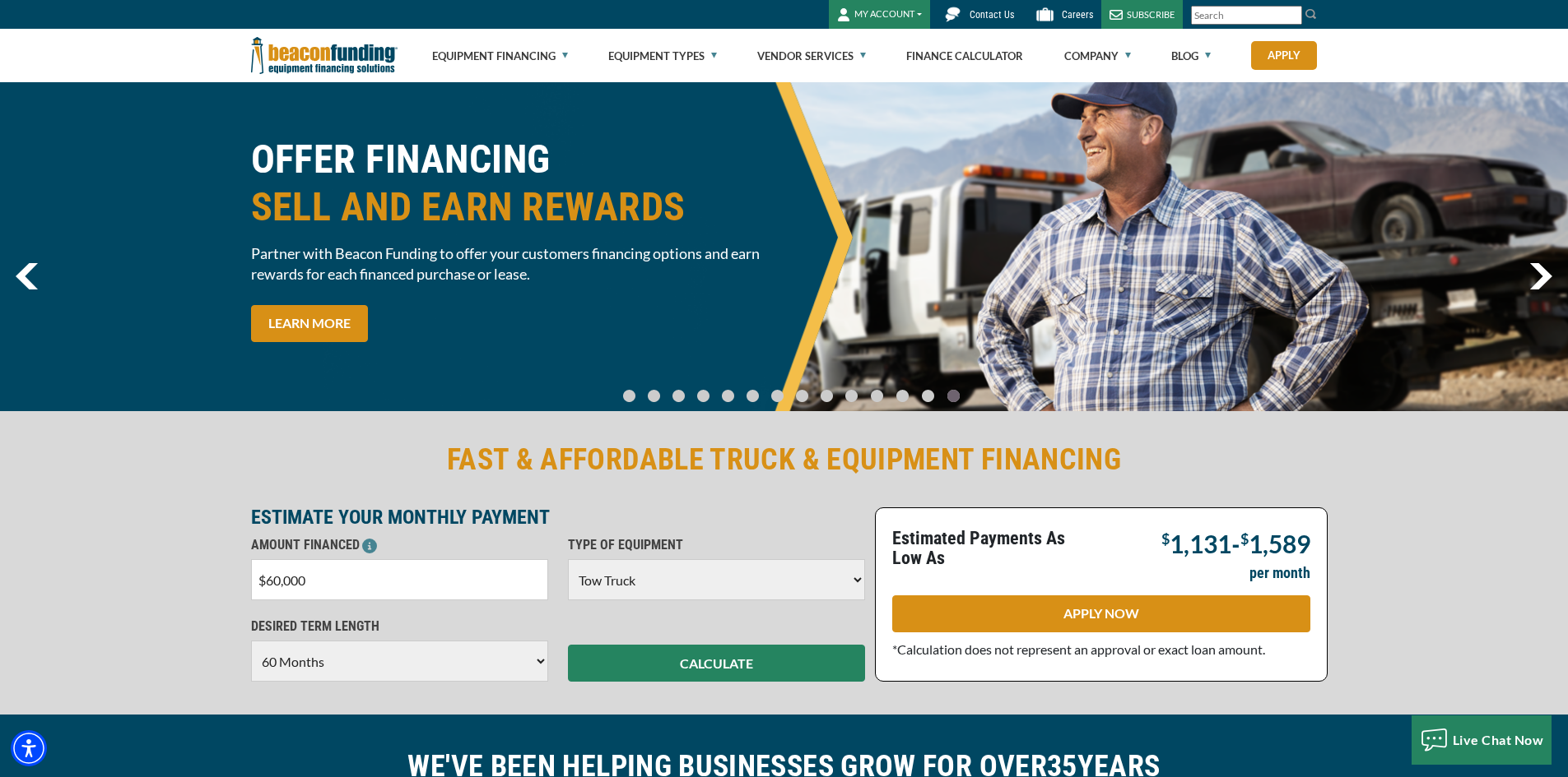
click at [842, 393] on link "Go To Slide 9" at bounding box center [852, 396] width 20 height 14
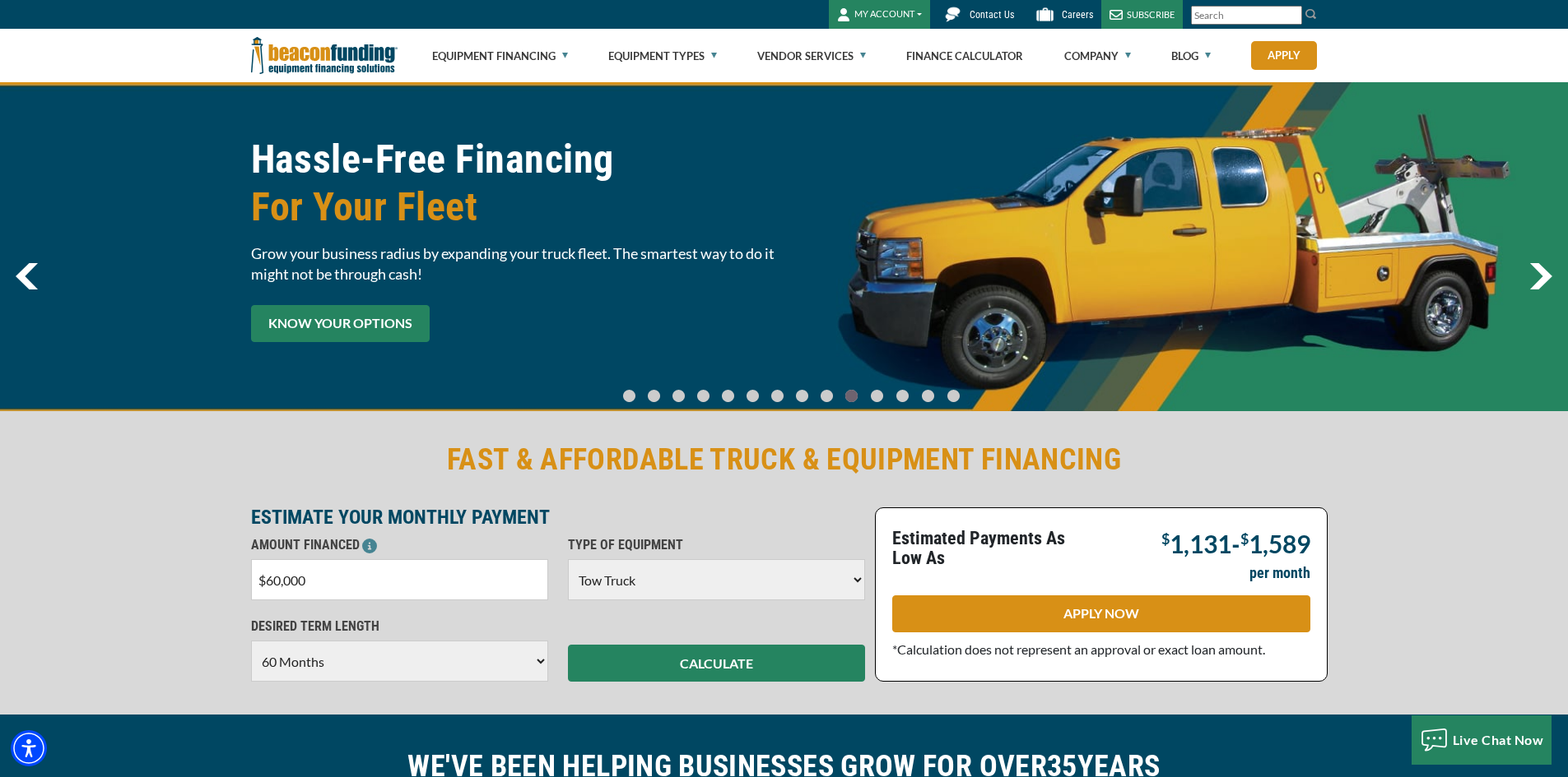
click at [304, 316] on link "KNOW YOUR OPTIONS" at bounding box center [340, 323] width 178 height 37
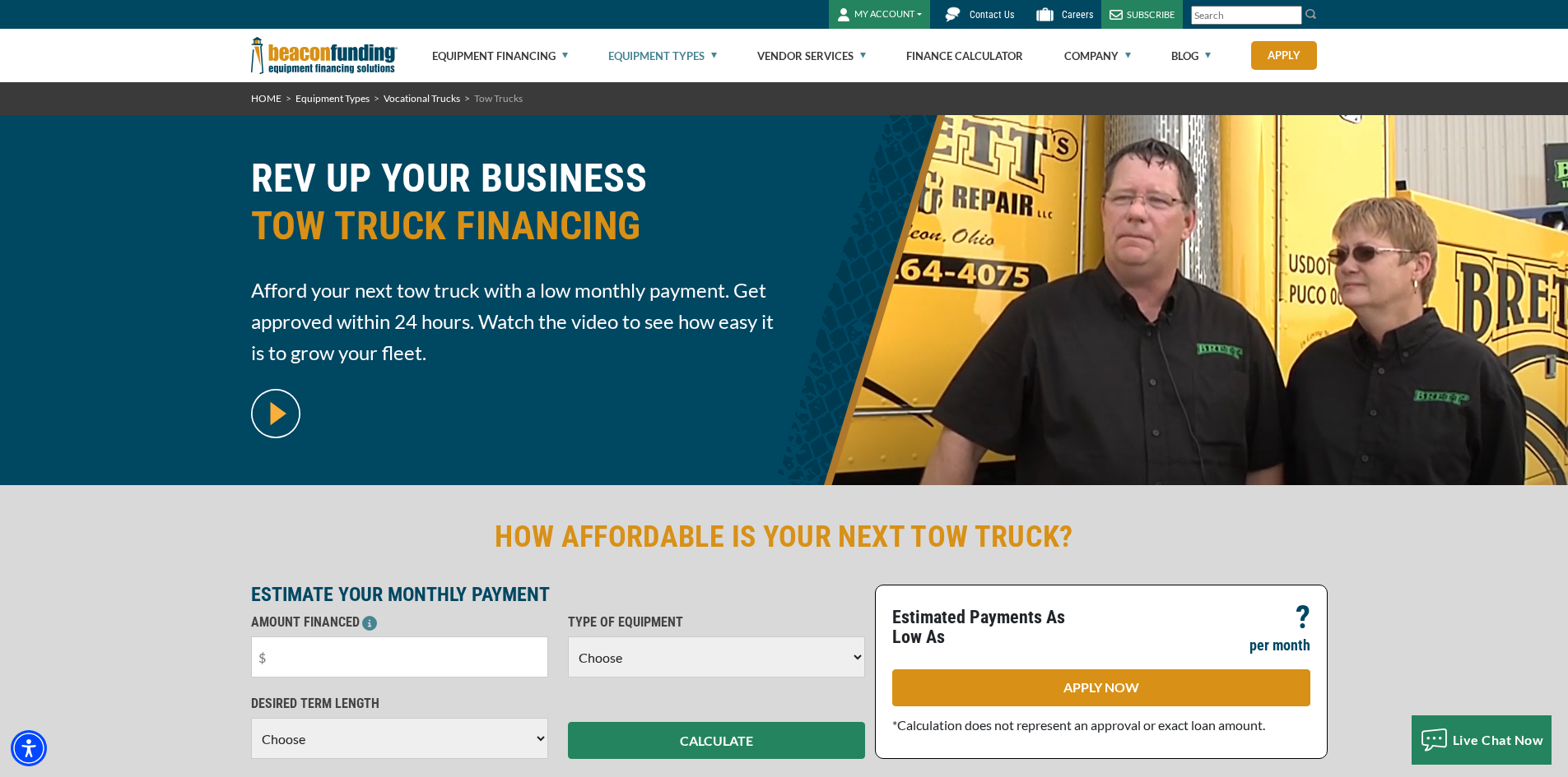
click at [298, 413] on img at bounding box center [276, 414] width 50 height 50
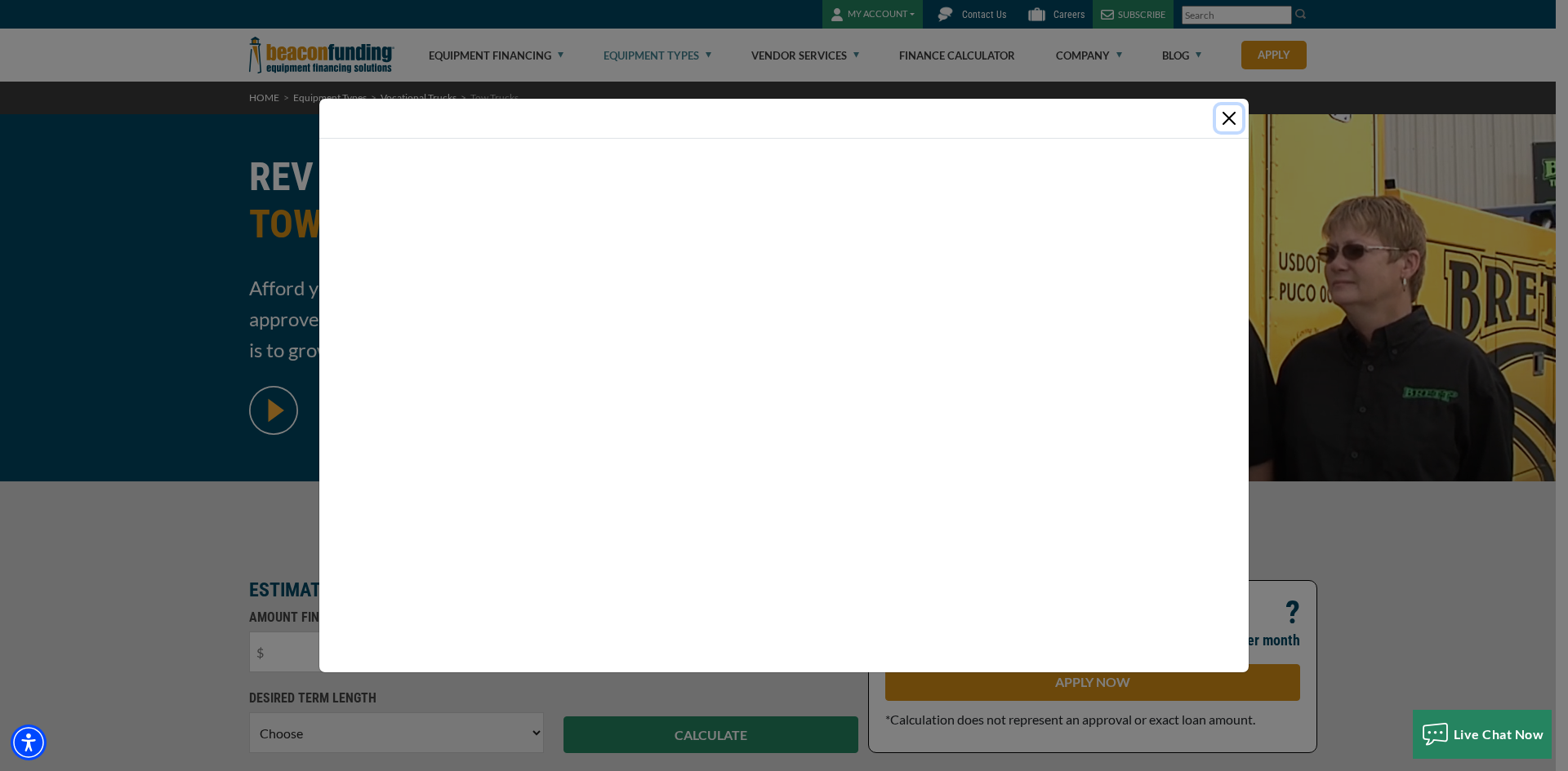
click at [1226, 122] on button "Close" at bounding box center [1229, 118] width 26 height 26
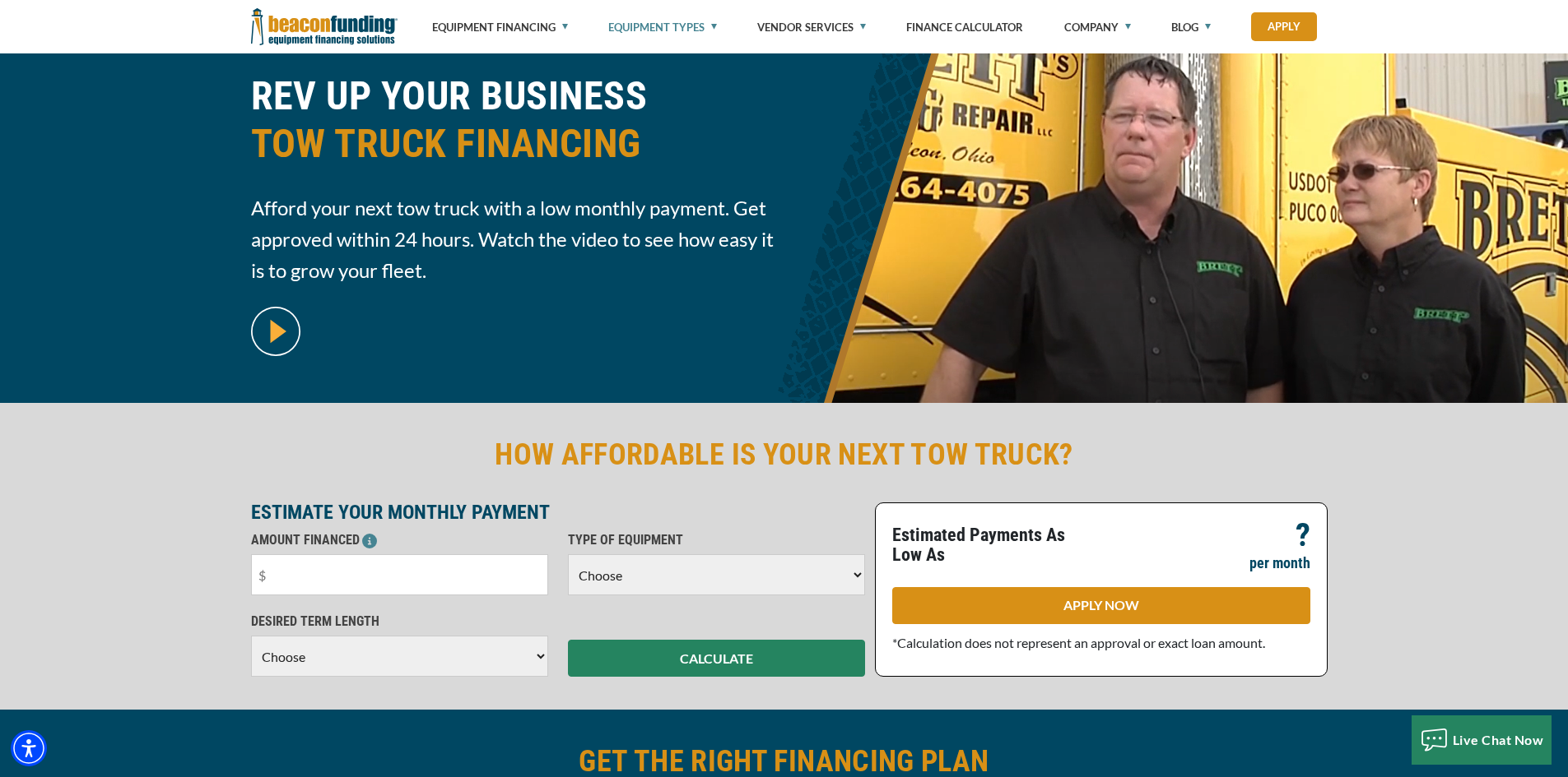
scroll to position [165, 0]
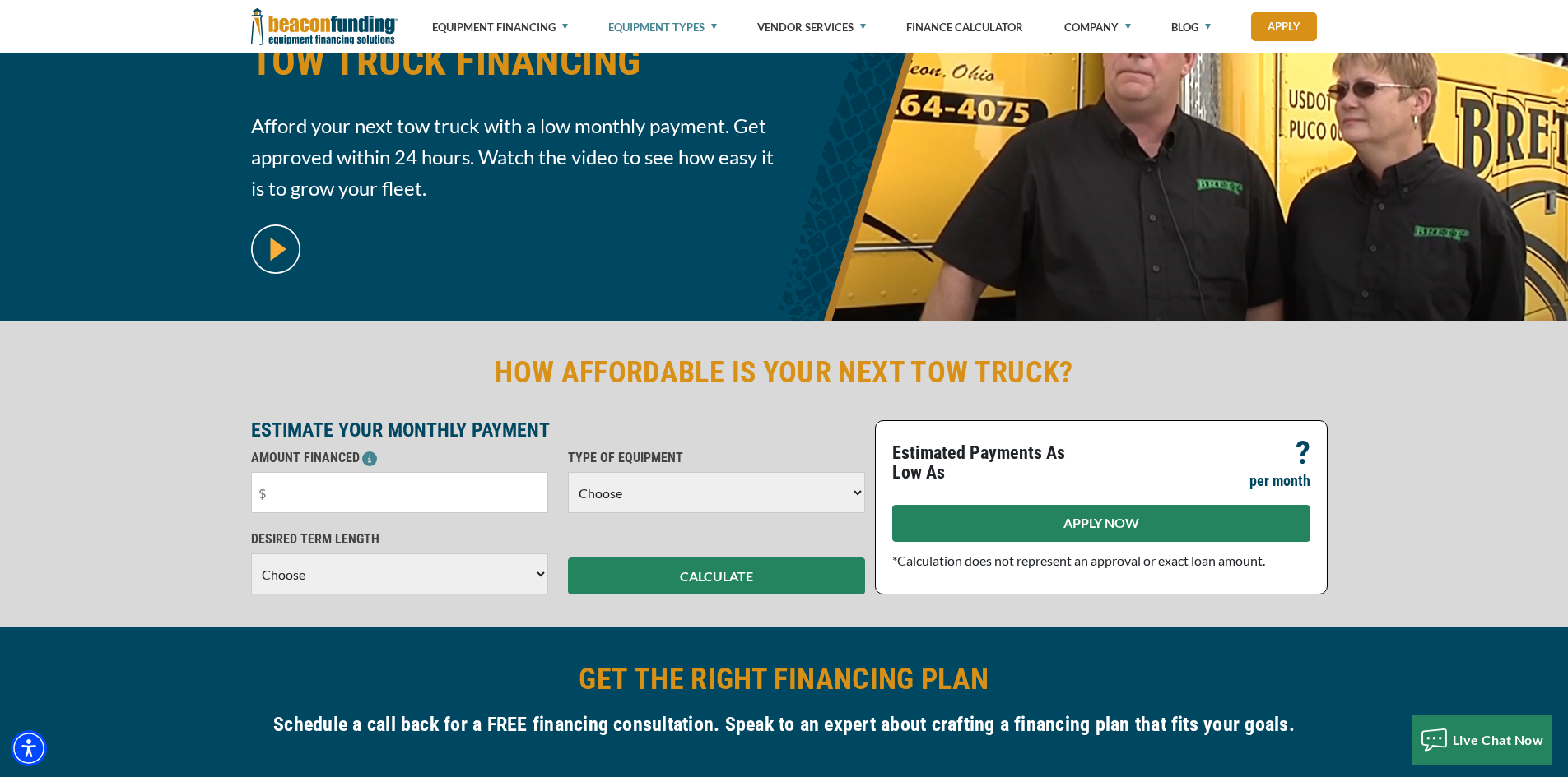
click at [1053, 519] on link "APPLY NOW" at bounding box center [1101, 524] width 418 height 37
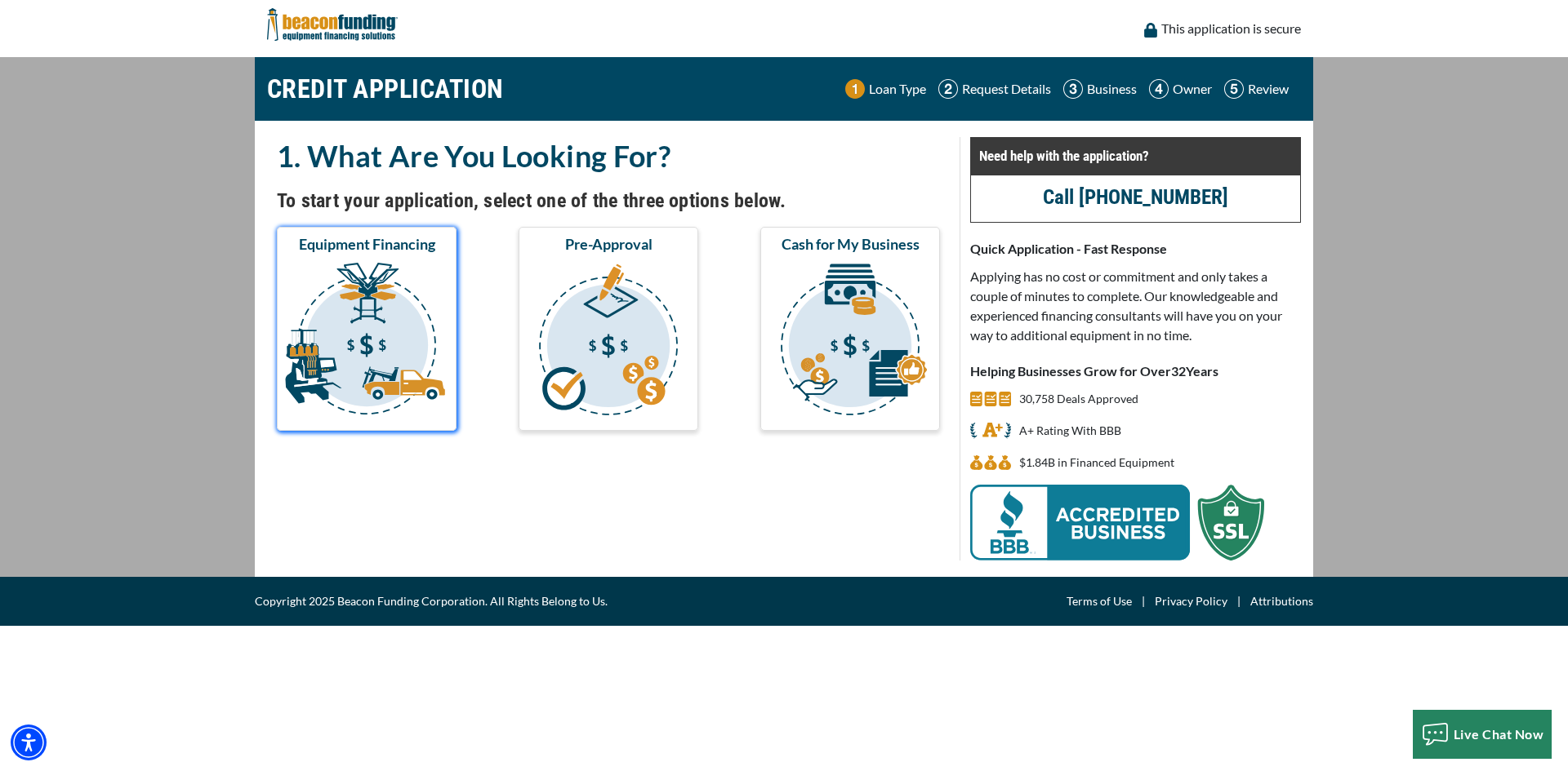
click at [340, 334] on img "submit" at bounding box center [367, 342] width 173 height 164
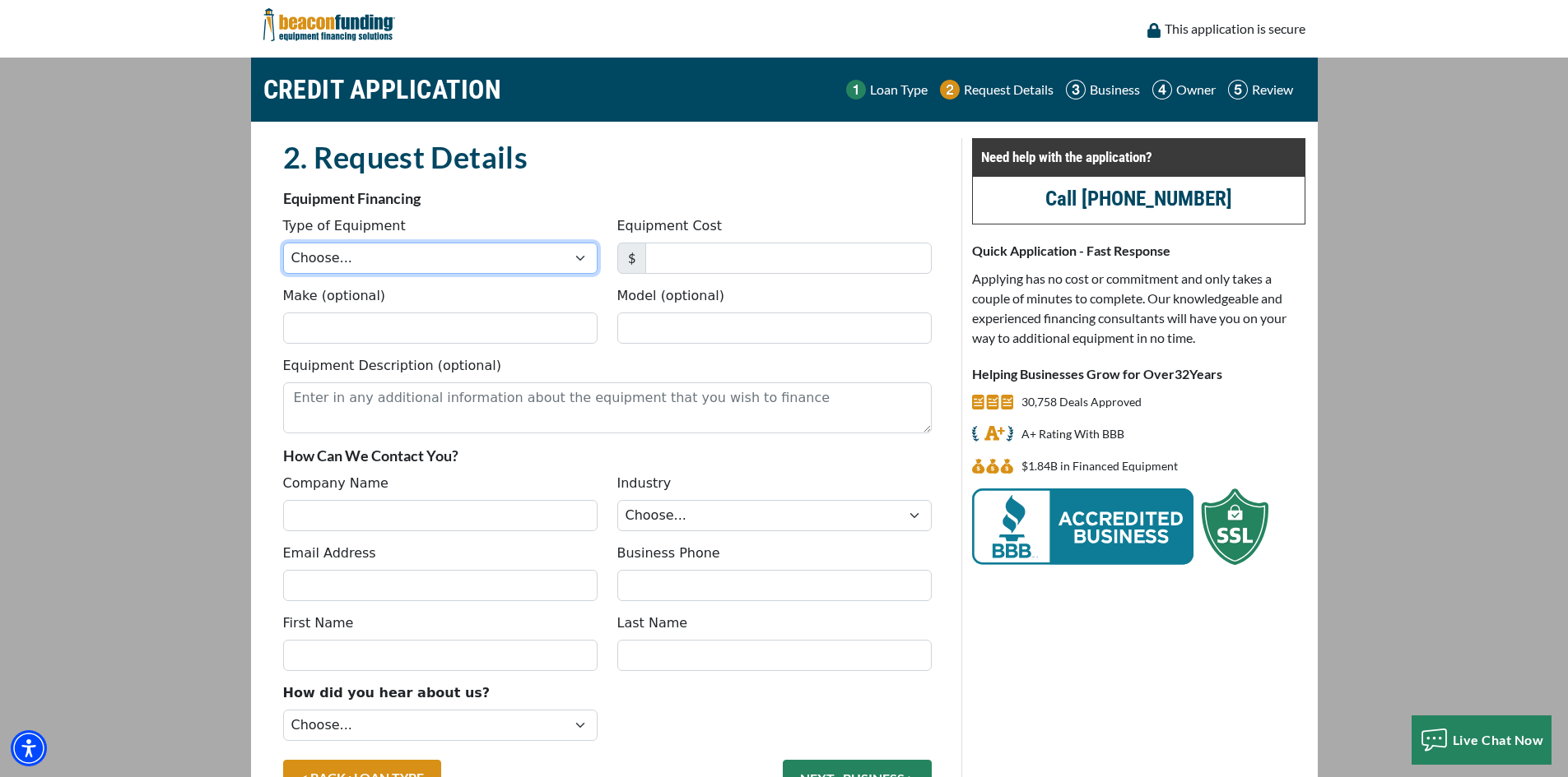
click at [446, 261] on select "Choose... Backhoe Boom/Bucket Truck Chipper Commercial Mower Crane DTG/DTF Prin…" at bounding box center [440, 258] width 314 height 31
select select "5"
click at [283, 243] on select "Choose... Backhoe Boom/Bucket Truck Chipper Commercial Mower Crane DTG/DTF Prin…" at bounding box center [440, 258] width 314 height 31
drag, startPoint x: 172, startPoint y: 5, endPoint x: 1459, endPoint y: 130, distance: 1293.1
click at [1459, 130] on main "CREDIT APPLICATION Loan Type Request Details Business Owner Review" at bounding box center [784, 450] width 1568 height 784
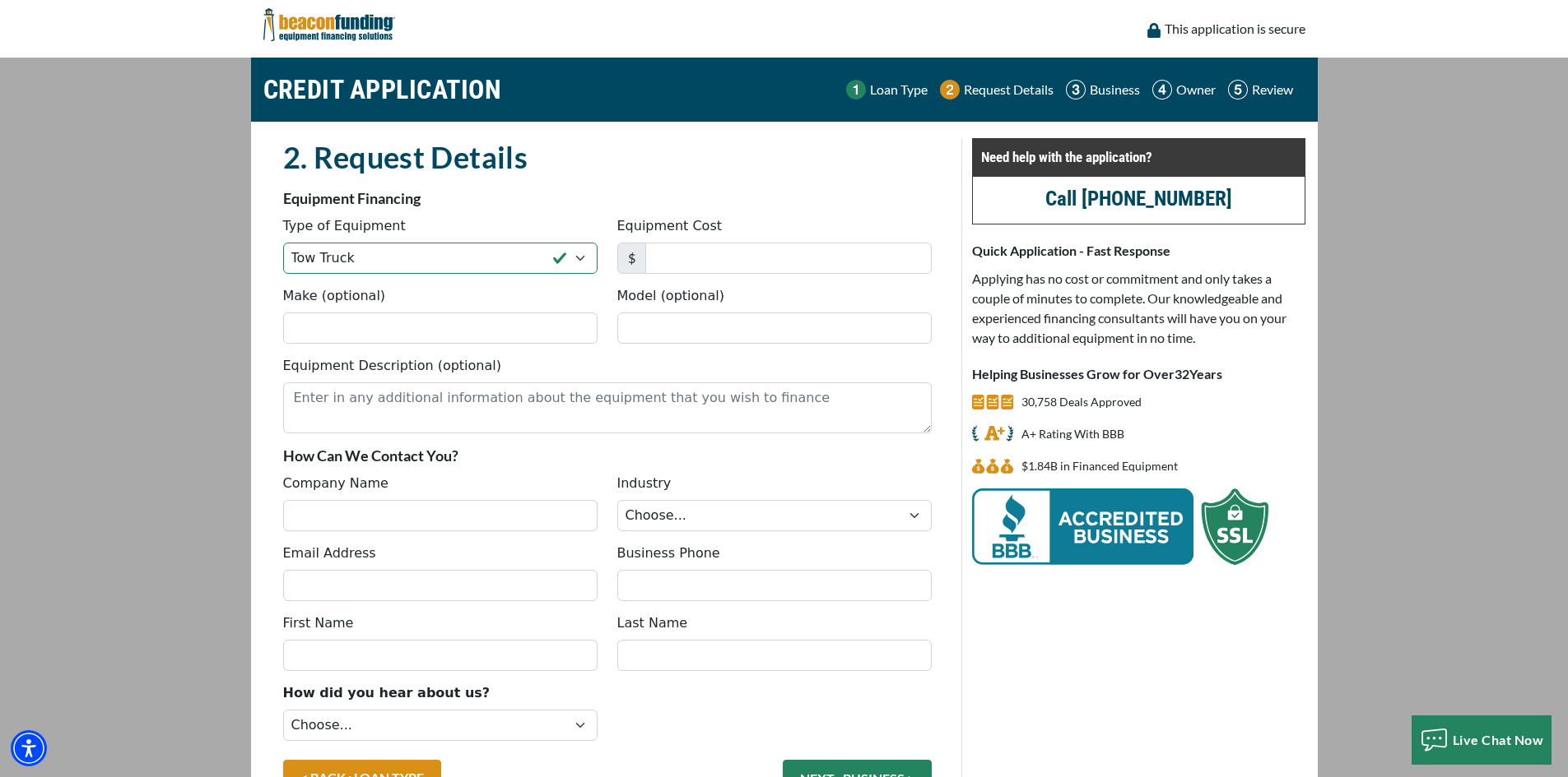
click at [330, 18] on img at bounding box center [329, 25] width 132 height 50
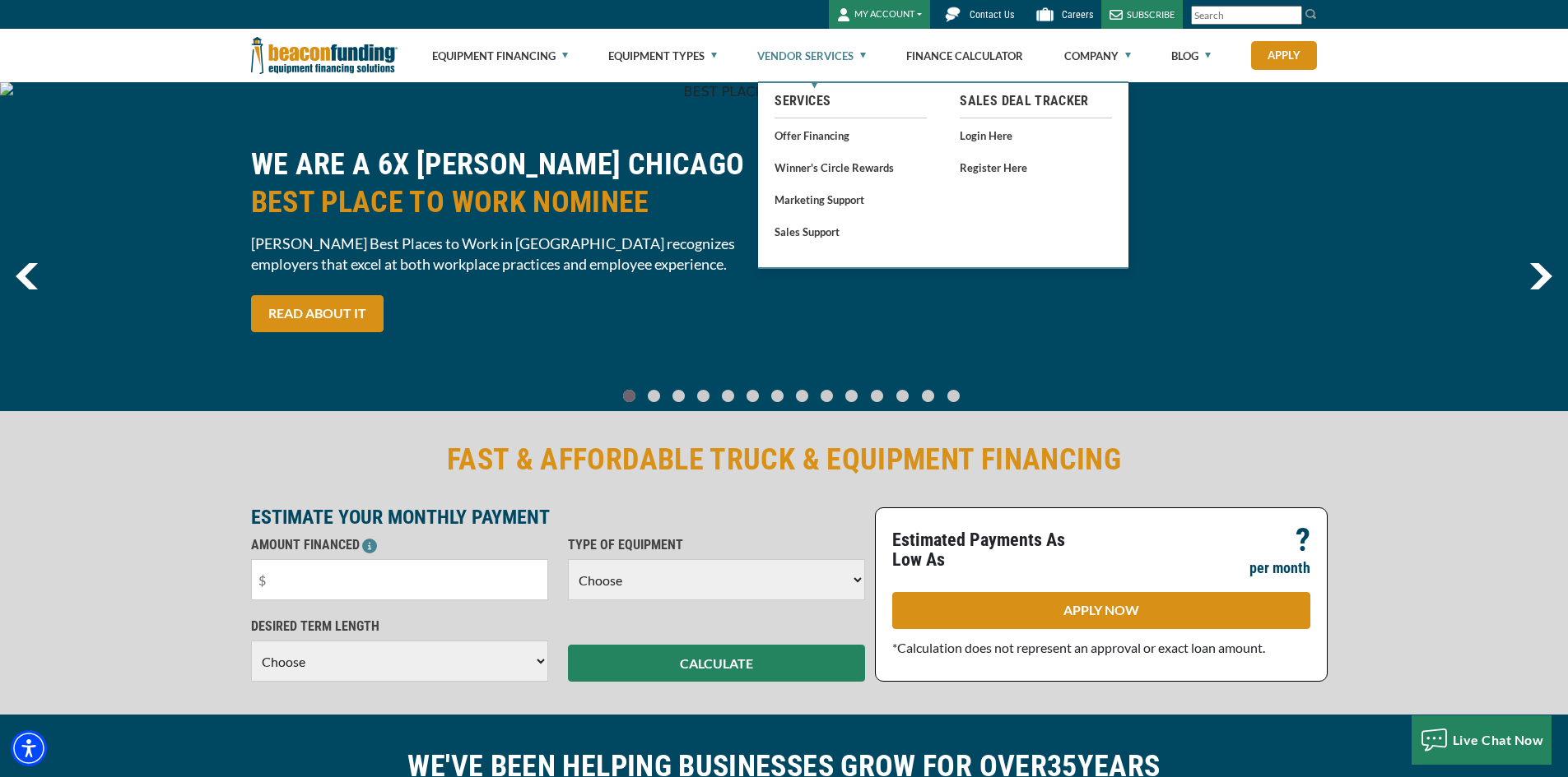
click at [866, 55] on link "Vendor Services" at bounding box center [811, 56] width 109 height 53
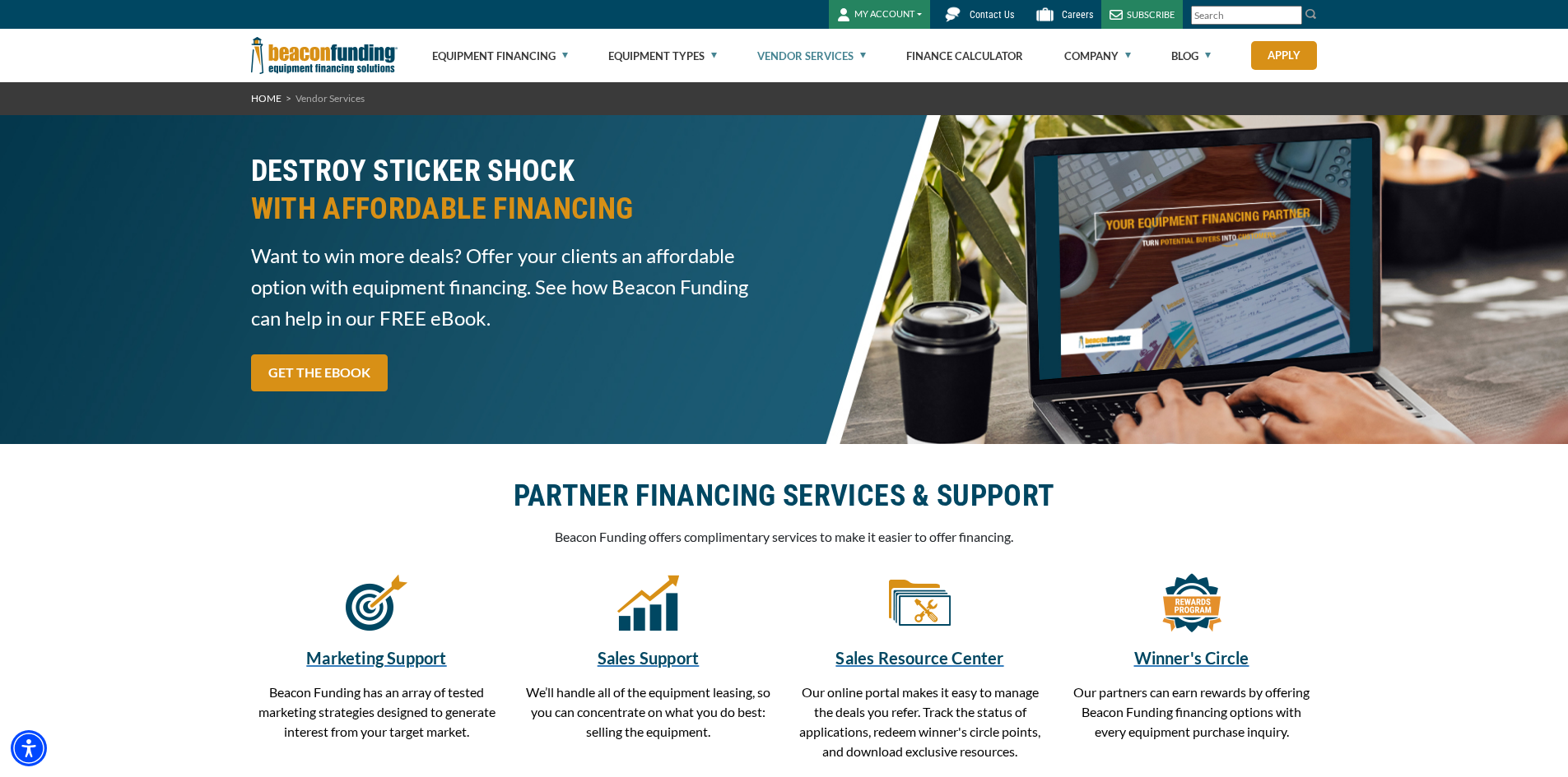
click at [864, 56] on link "Vendor Services" at bounding box center [811, 56] width 109 height 53
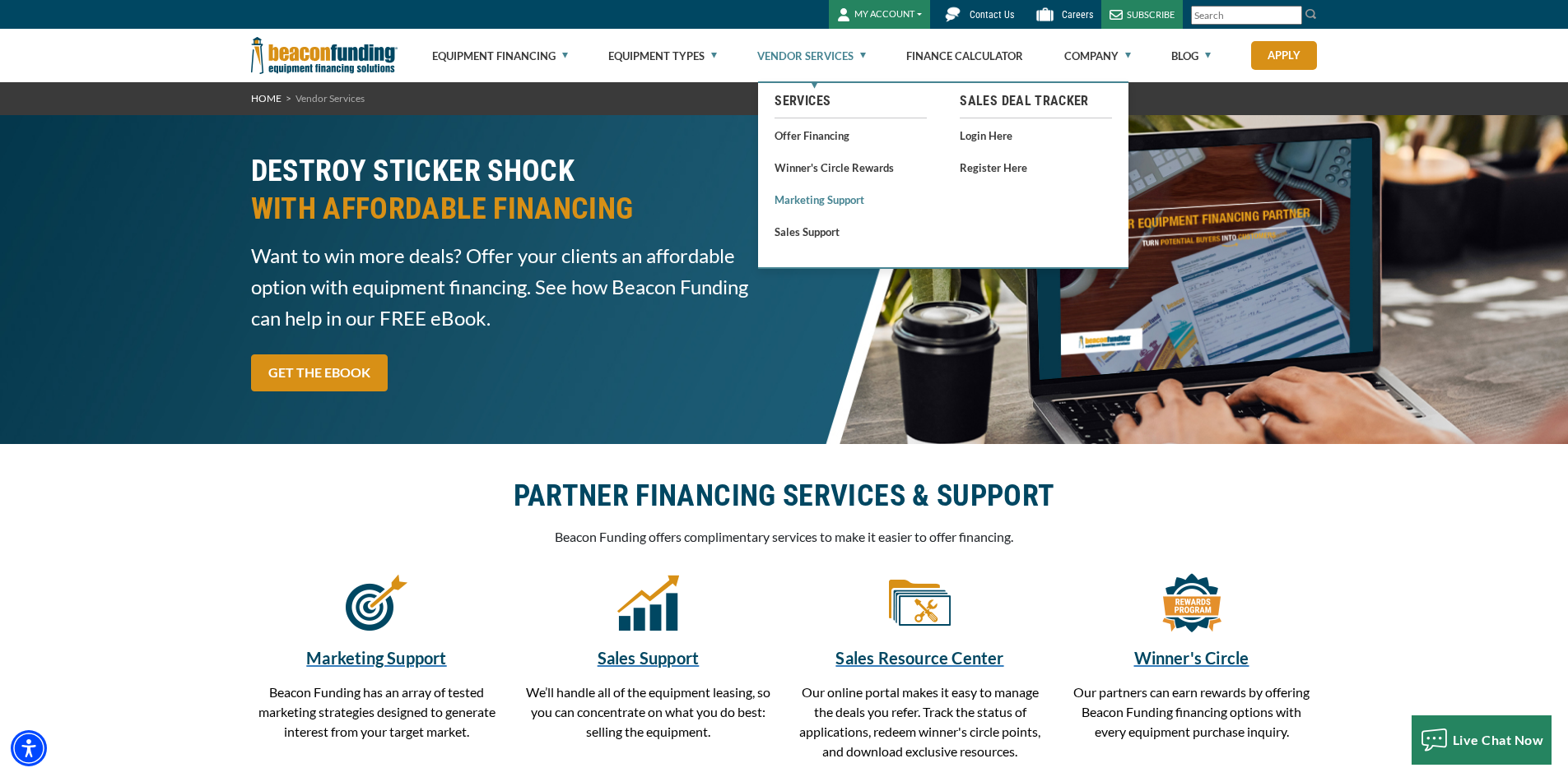
click at [838, 205] on link "Marketing Support" at bounding box center [850, 199] width 152 height 21
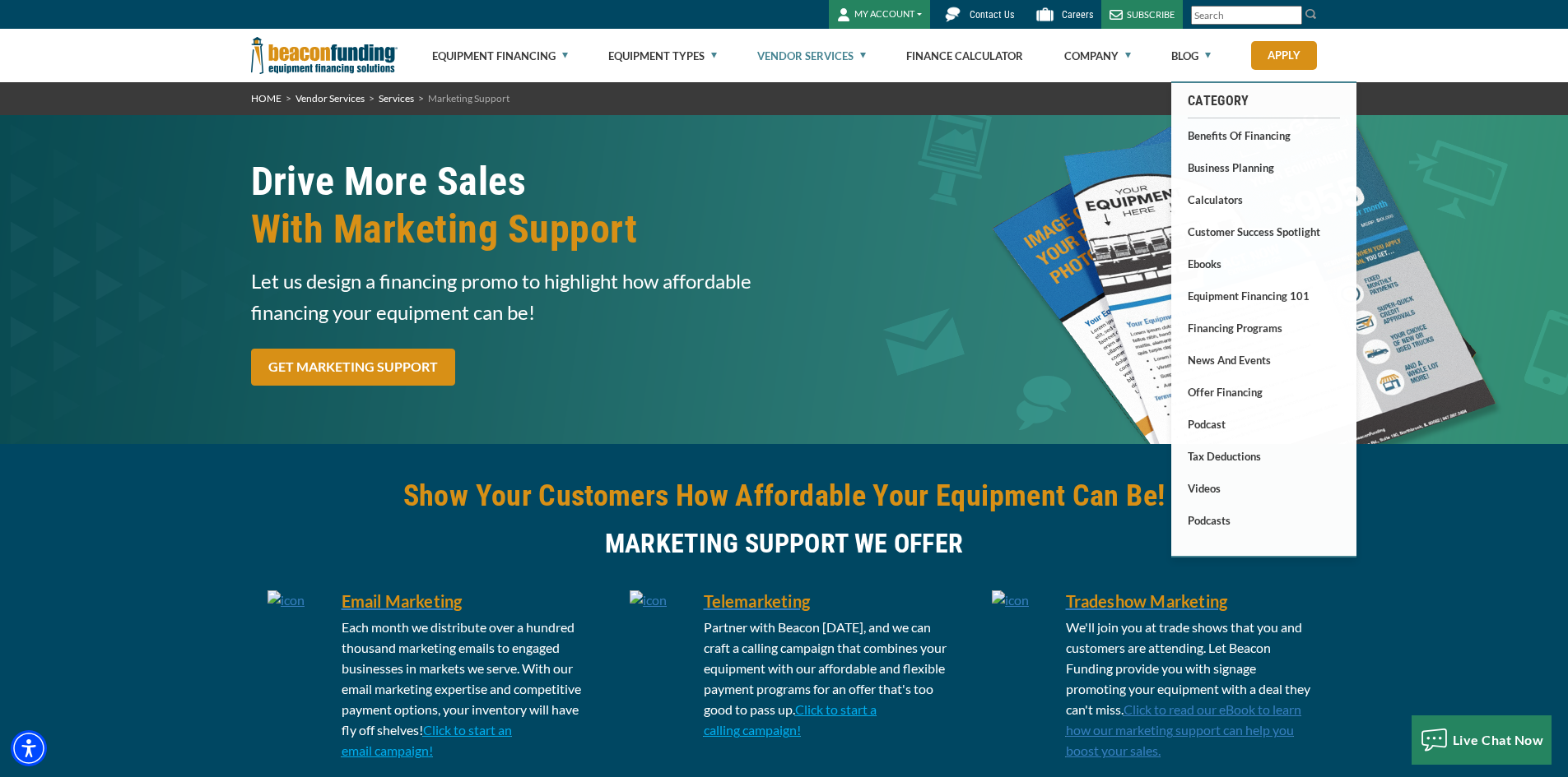
click at [364, 62] on img at bounding box center [324, 56] width 147 height 54
